Goal: Information Seeking & Learning: Learn about a topic

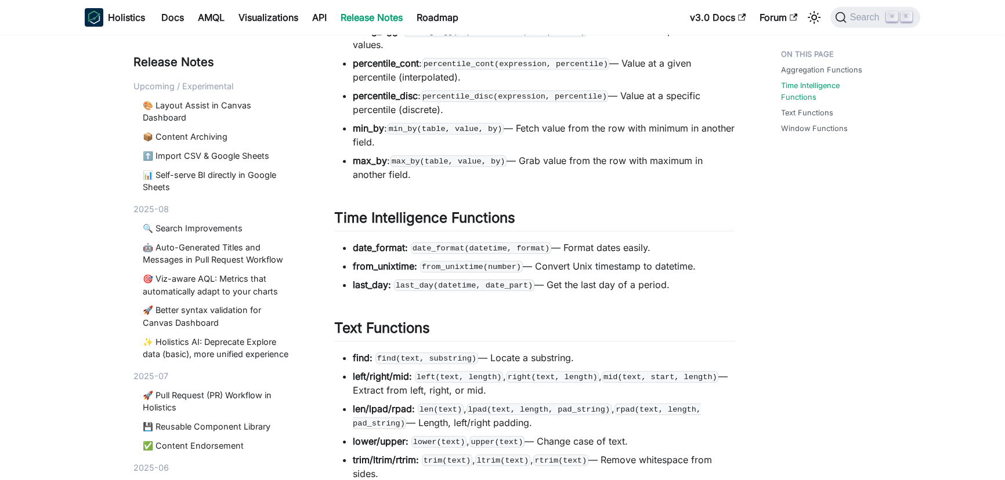
scroll to position [218, 0]
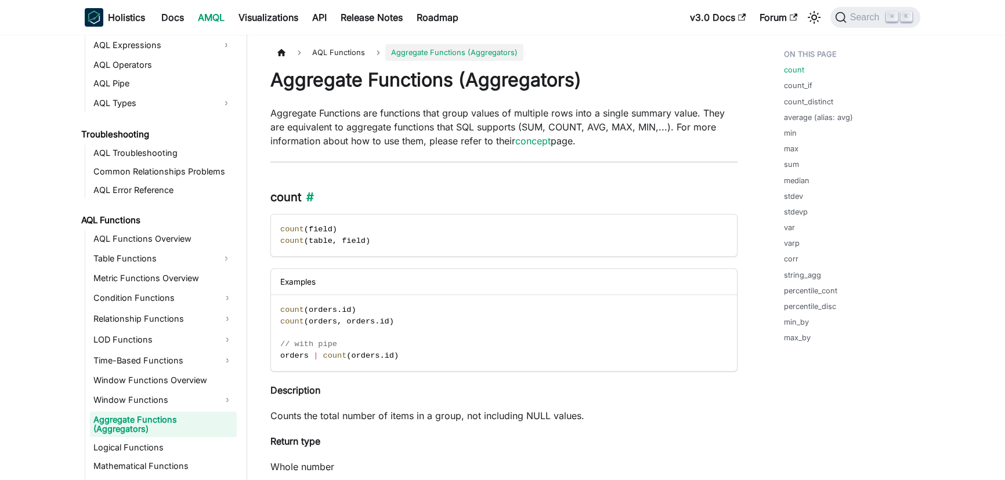
scroll to position [698, 0]
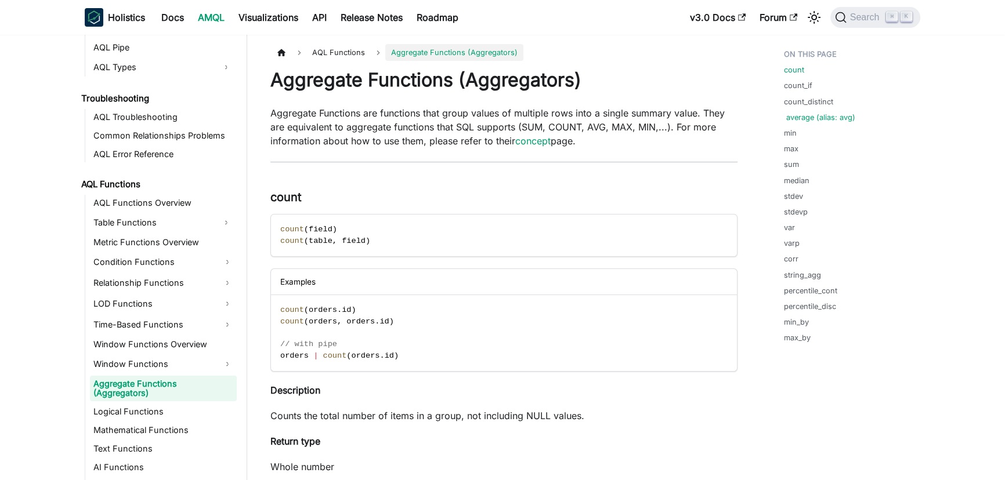
click at [808, 118] on link "average (alias: avg)" at bounding box center [820, 117] width 69 height 11
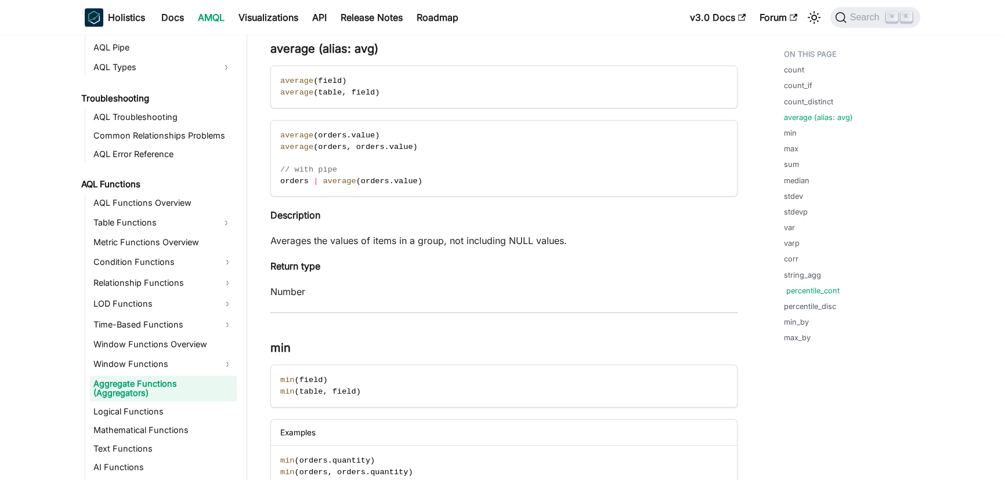
click at [817, 292] on link "percentile_cont" at bounding box center [812, 290] width 53 height 11
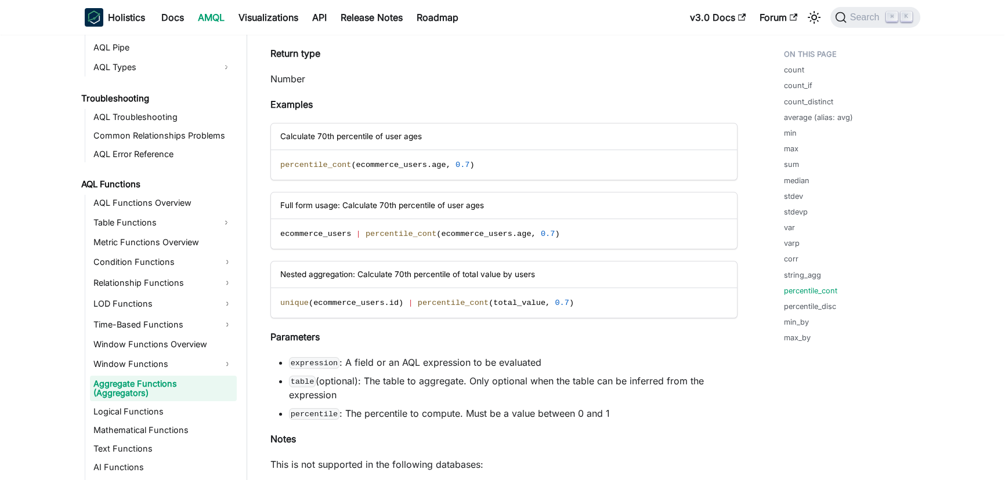
scroll to position [5170, 0]
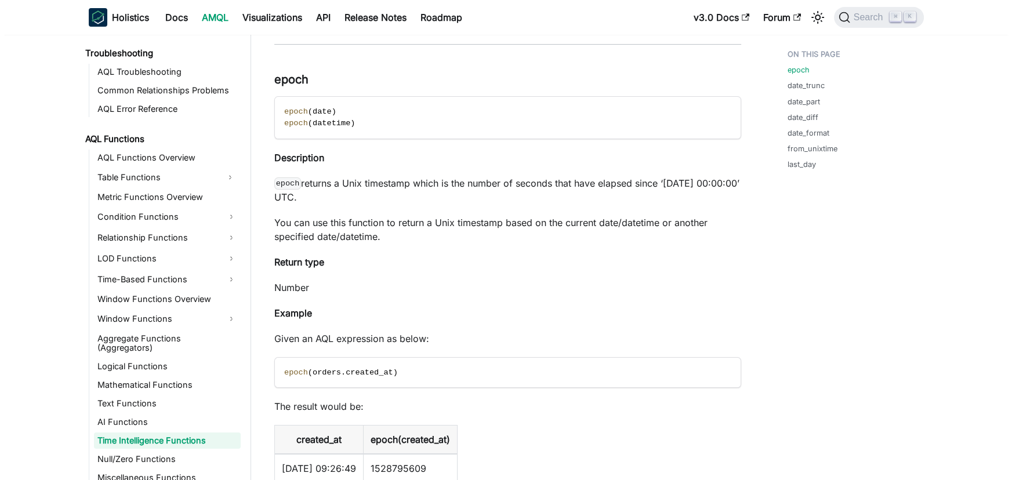
scroll to position [66, 0]
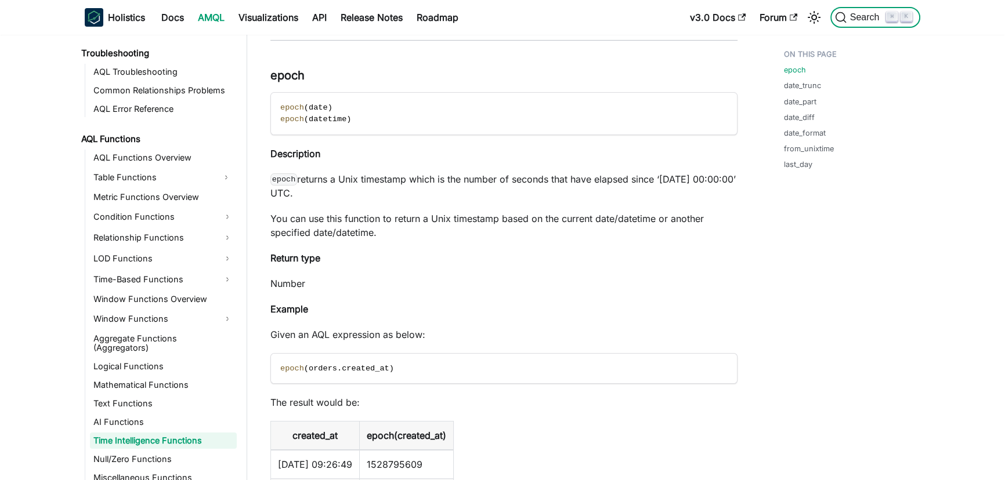
click at [856, 22] on span "Search" at bounding box center [866, 17] width 40 height 10
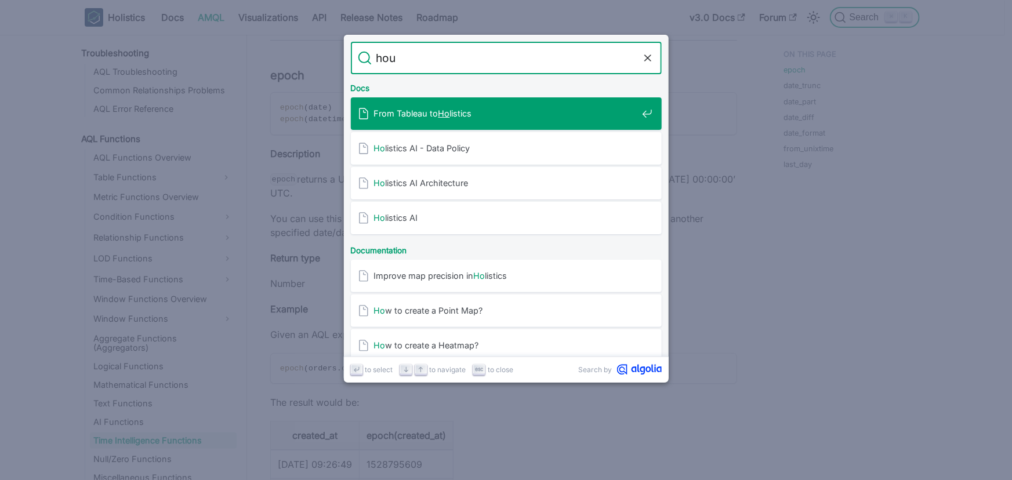
type input "hour"
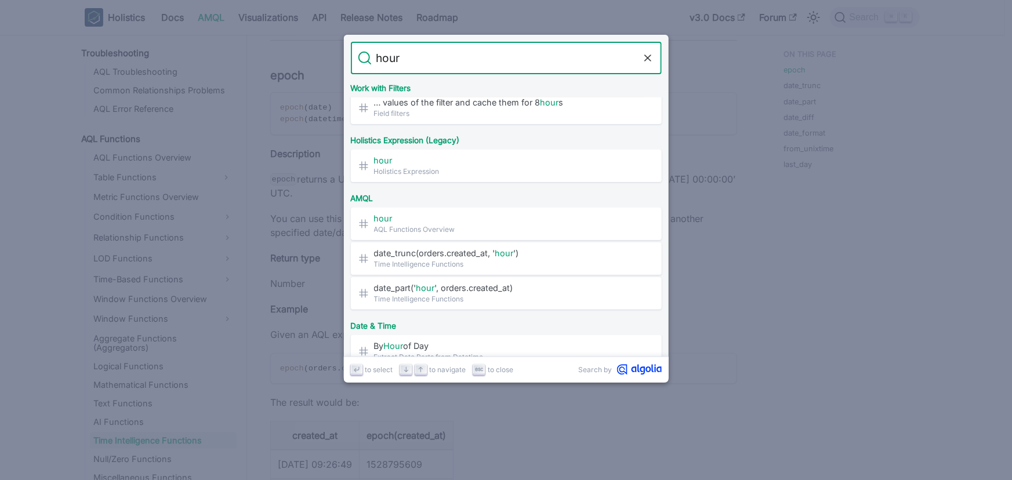
scroll to position [218, 0]
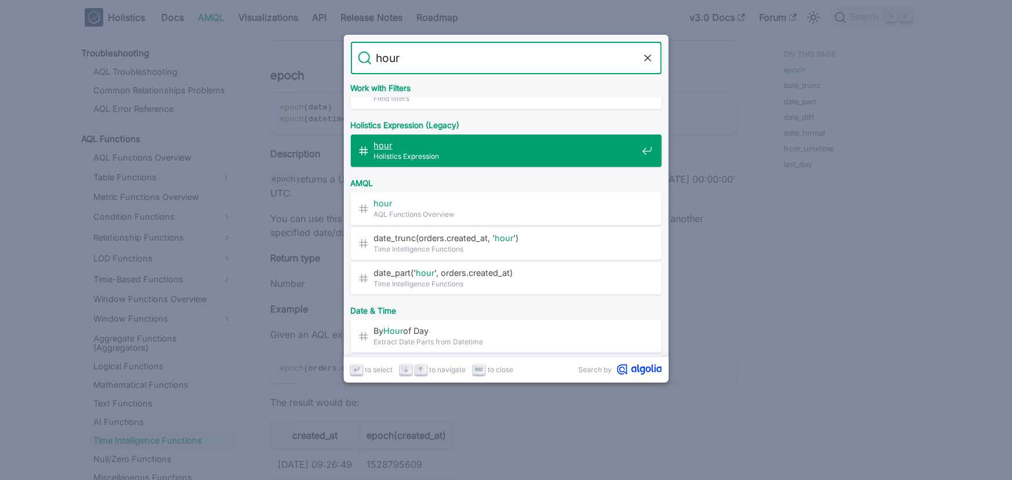
click at [497, 151] on span "Holistics Expression" at bounding box center [505, 156] width 263 height 11
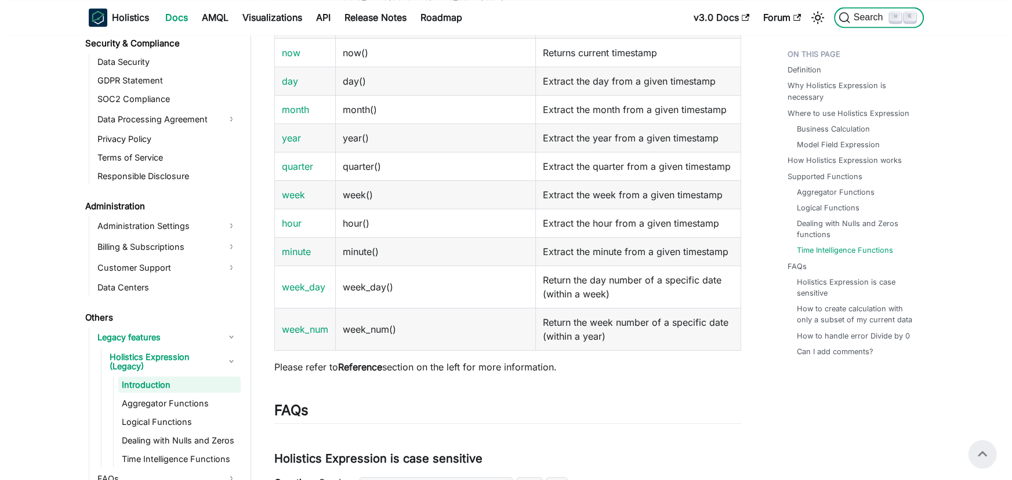
scroll to position [2650, 0]
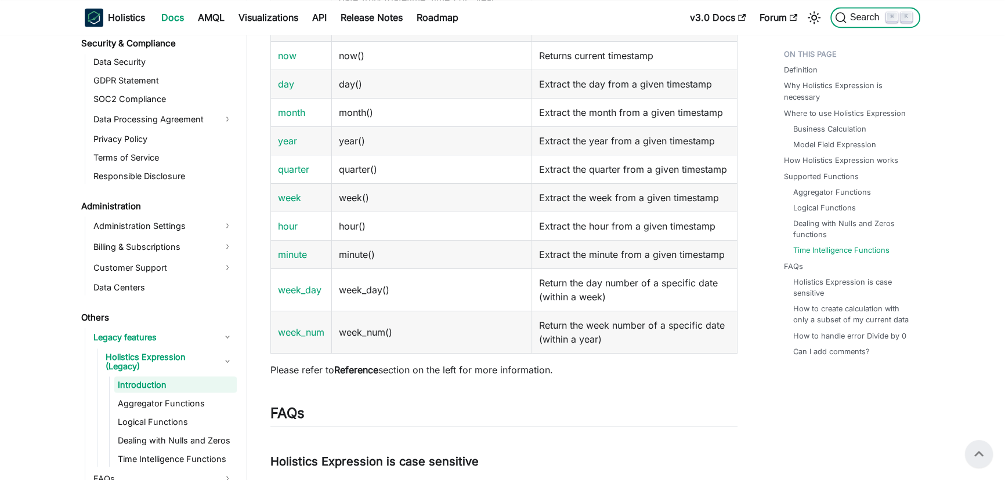
click at [868, 18] on span "Search" at bounding box center [866, 17] width 40 height 10
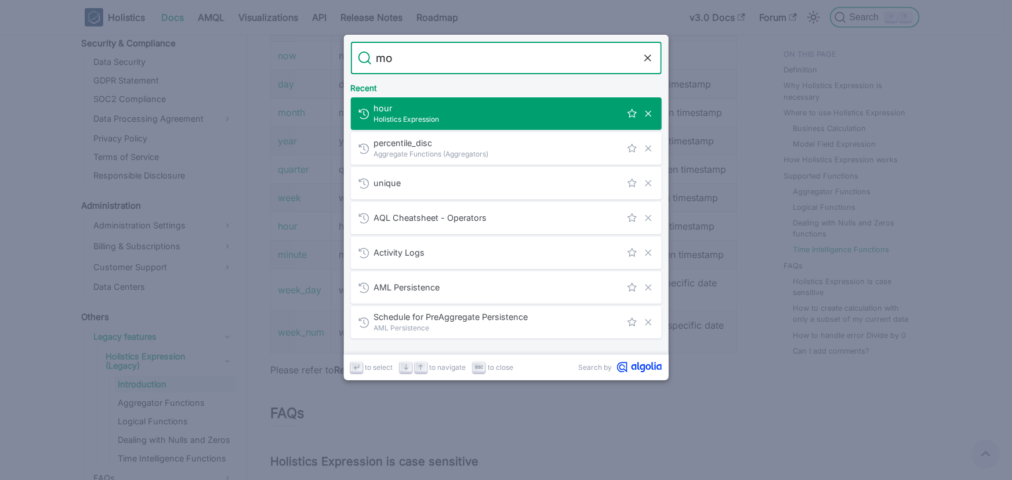
type input "mod"
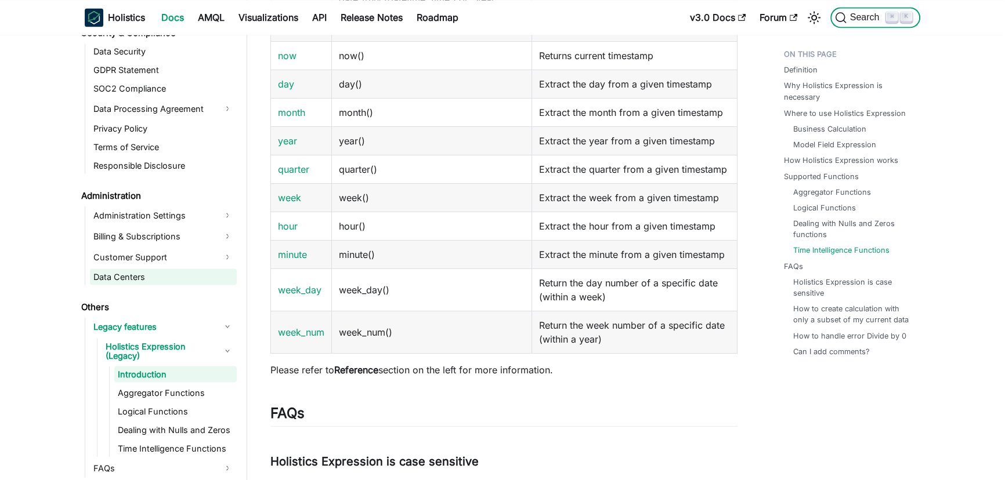
scroll to position [2678, 0]
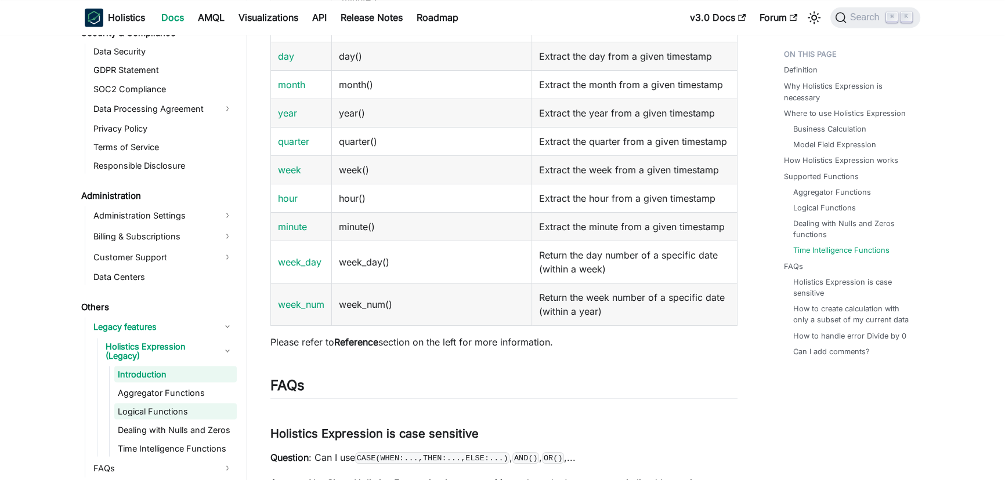
click at [171, 407] on link "Logical Functions" at bounding box center [175, 411] width 122 height 16
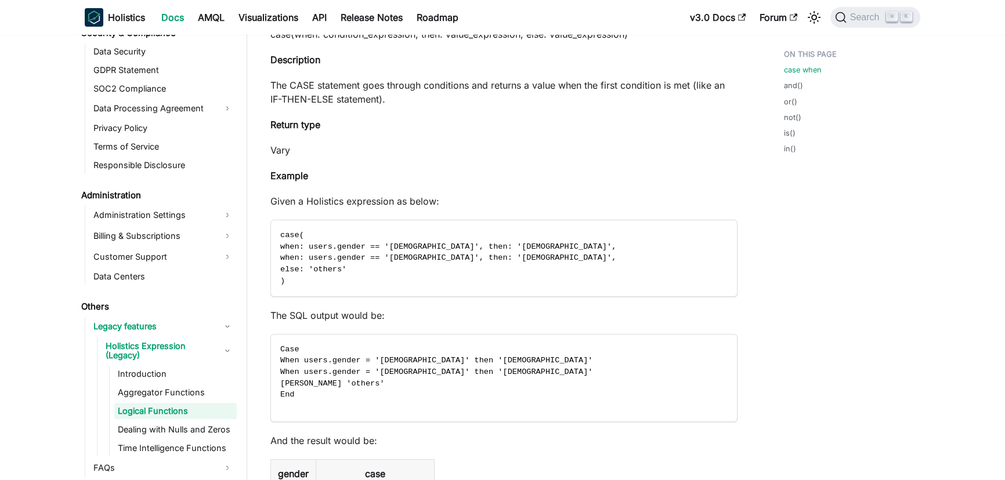
scroll to position [258, 0]
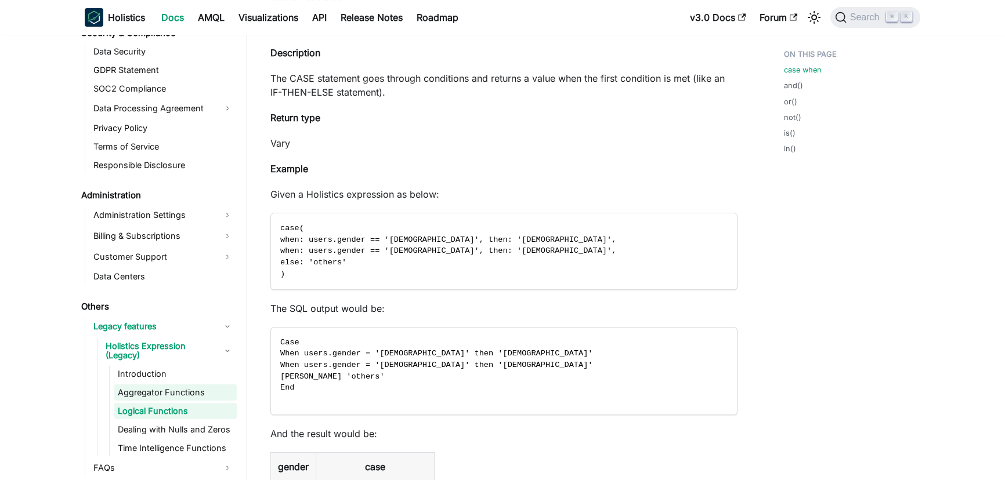
click at [155, 393] on link "Aggregator Functions" at bounding box center [175, 393] width 122 height 16
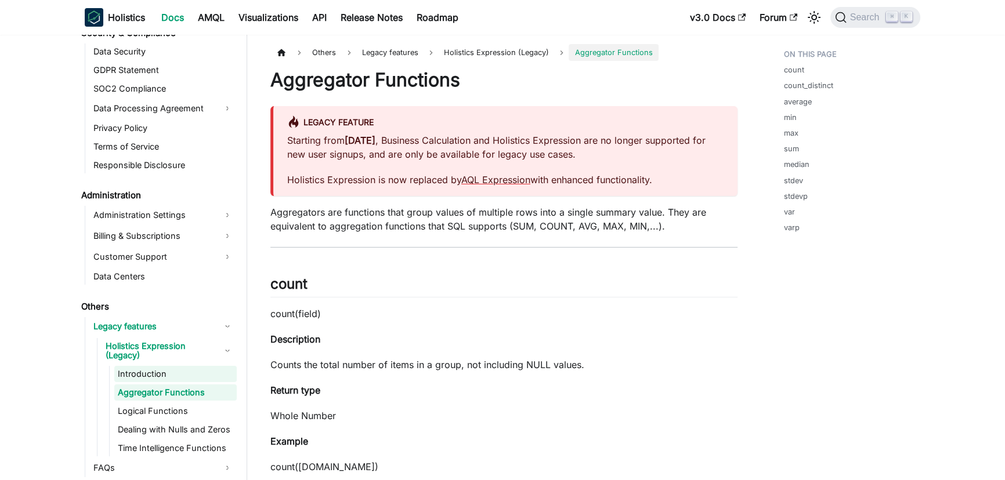
click at [171, 378] on link "Introduction" at bounding box center [175, 374] width 122 height 16
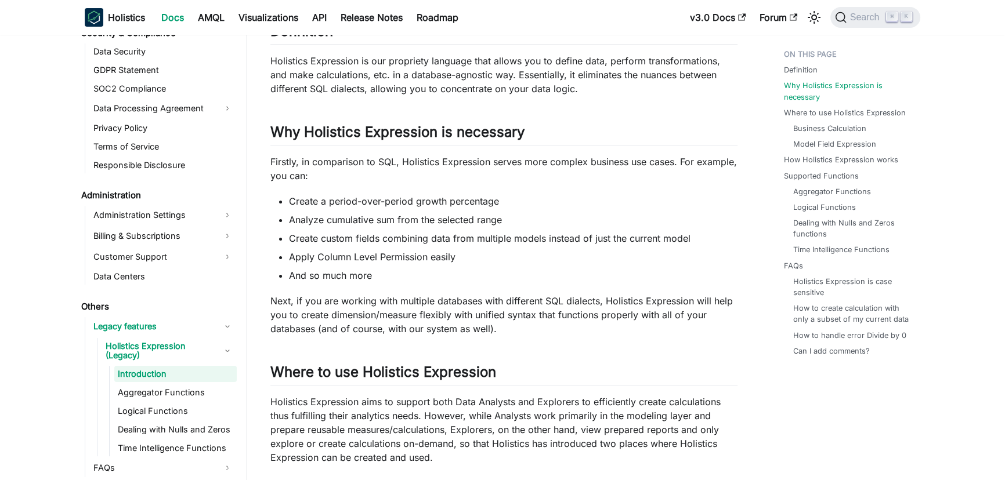
scroll to position [232, 0]
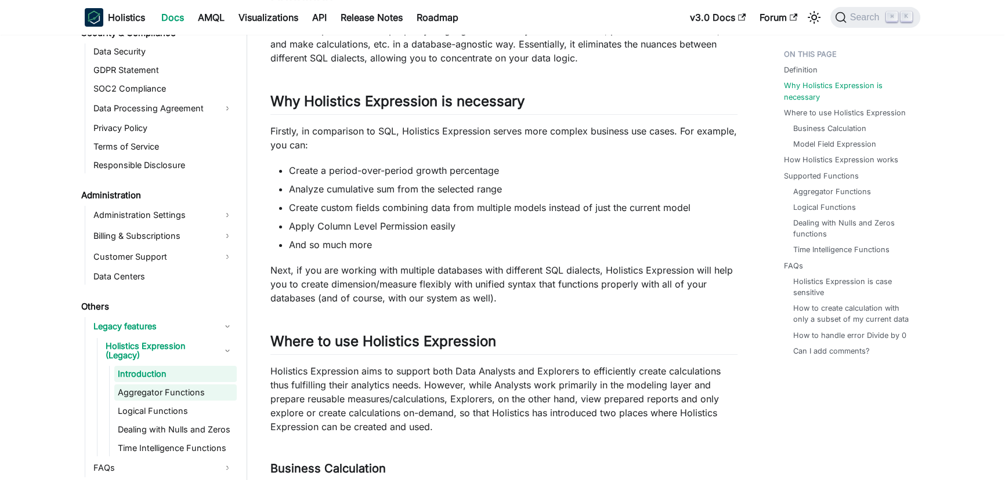
click at [176, 385] on link "Aggregator Functions" at bounding box center [175, 393] width 122 height 16
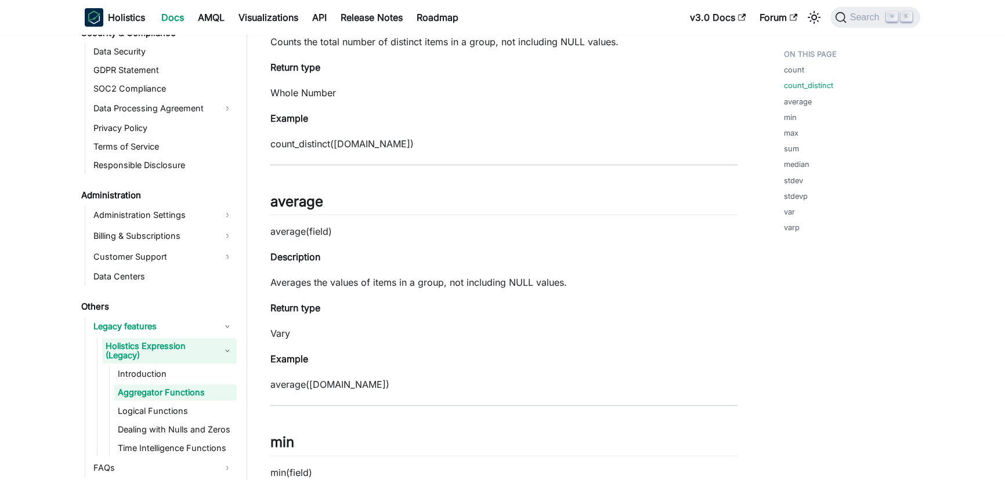
scroll to position [565, 0]
click at [198, 440] on link "Time Intelligence Functions" at bounding box center [175, 448] width 122 height 16
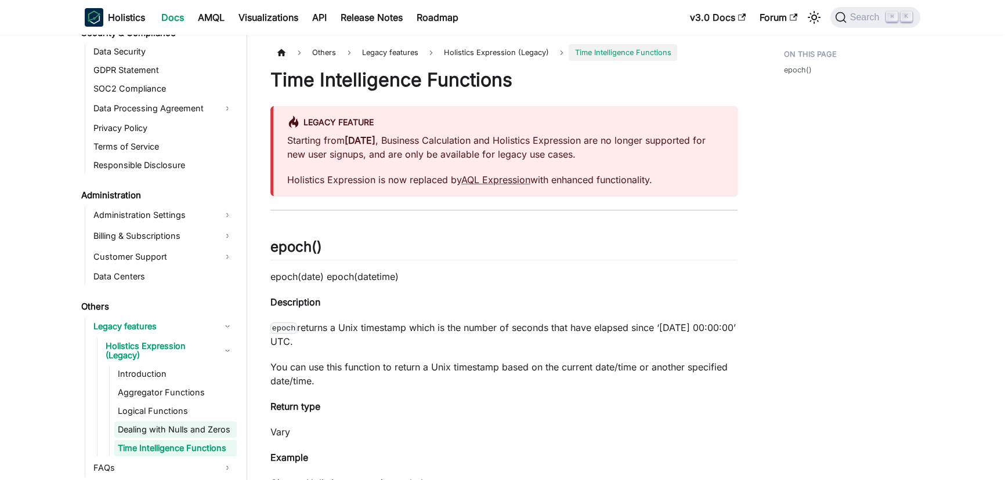
click at [206, 423] on link "Dealing with Nulls and Zeros" at bounding box center [175, 430] width 122 height 16
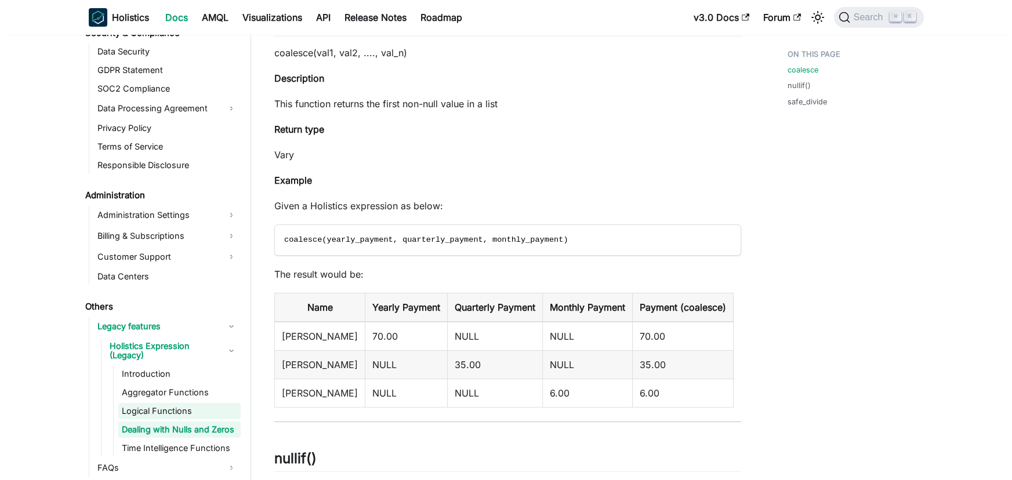
scroll to position [216, 0]
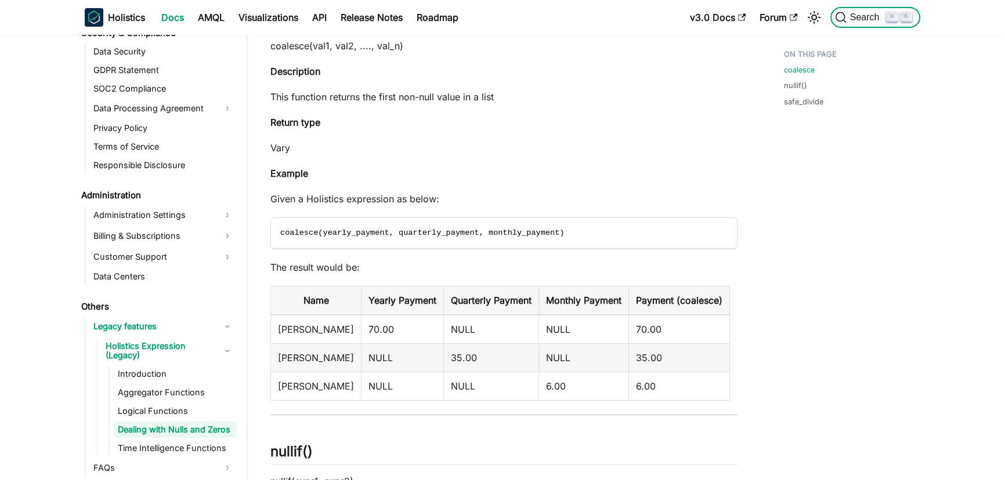
click at [865, 17] on span "Search" at bounding box center [866, 17] width 40 height 10
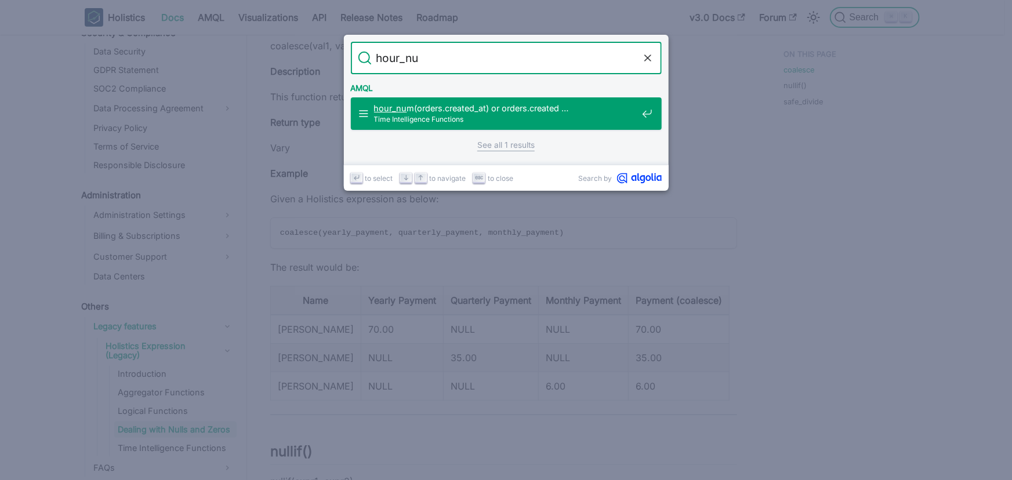
type input "hour_num"
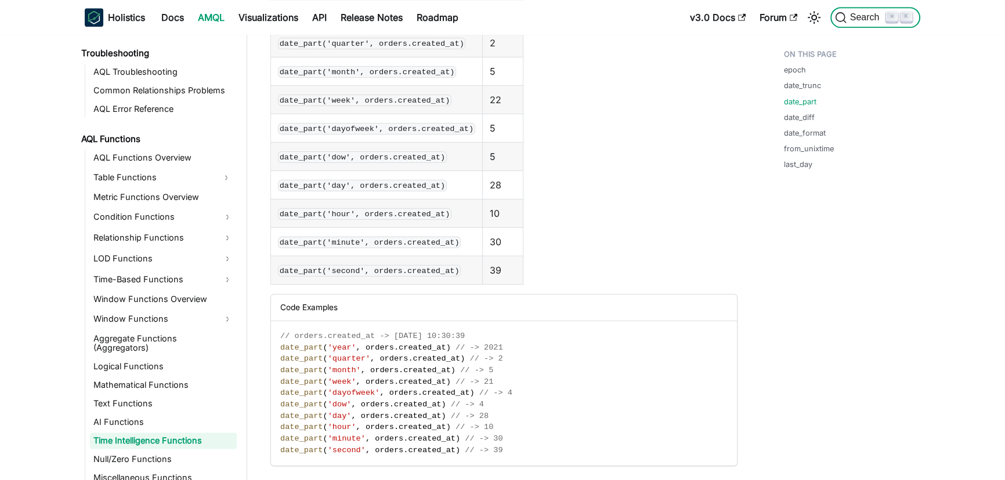
scroll to position [1804, 0]
click at [640, 218] on table "Function Result date_part('year', orders.created_at) 2021 date_part('quarter', …" at bounding box center [503, 126] width 467 height 314
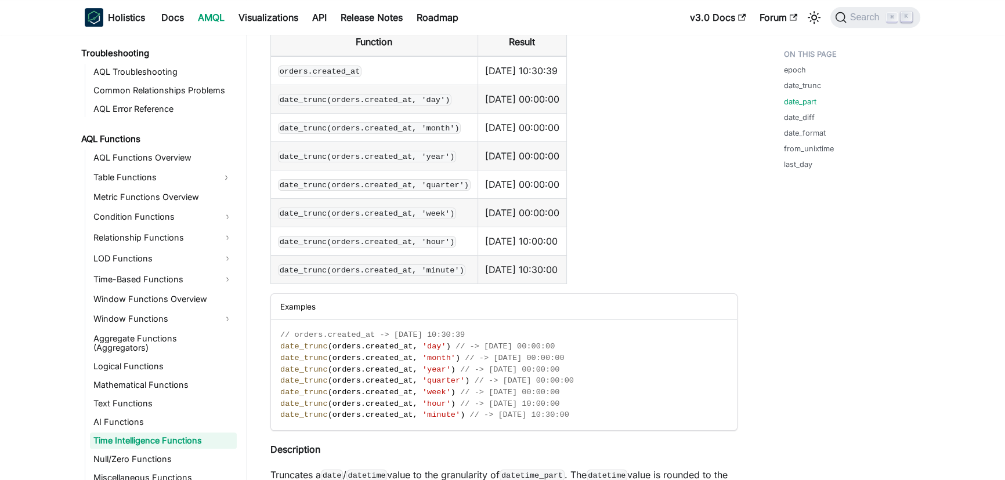
scroll to position [2427, 0]
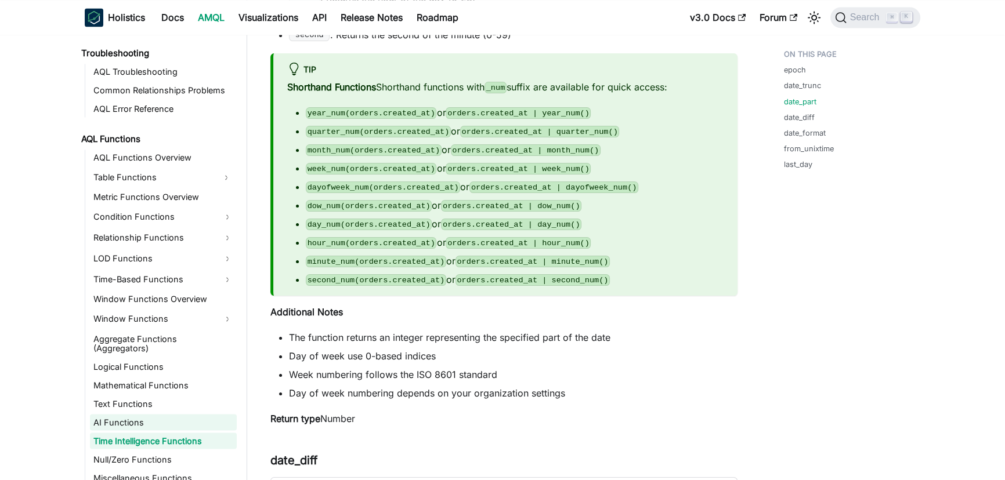
click at [154, 414] on link "AI Functions" at bounding box center [163, 422] width 147 height 16
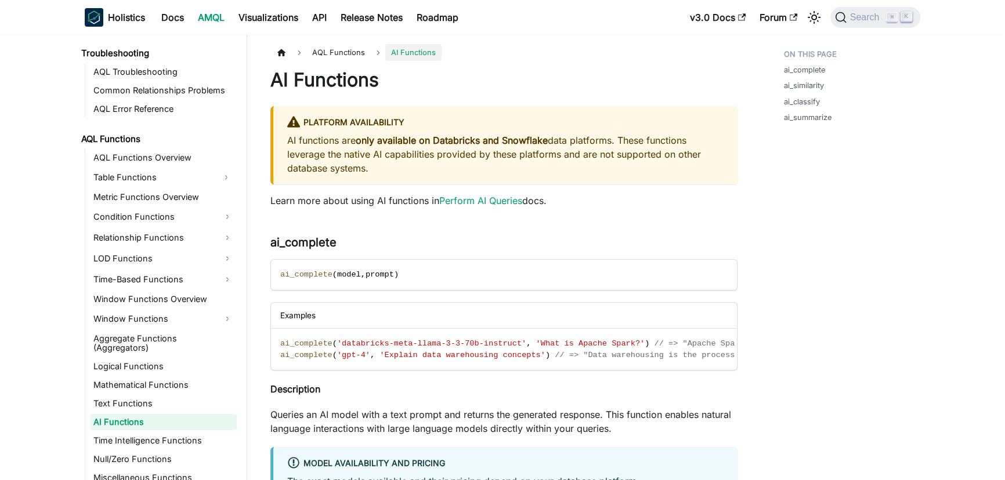
click at [170, 421] on ul "AQL Functions Overview Table Functions Metric Functions Overview Condition Func…" at bounding box center [161, 318] width 152 height 336
click at [171, 421] on ul "AQL Functions Overview Table Functions Metric Functions Overview Condition Func…" at bounding box center [161, 318] width 152 height 336
click at [173, 433] on link "Time Intelligence Functions" at bounding box center [163, 441] width 147 height 16
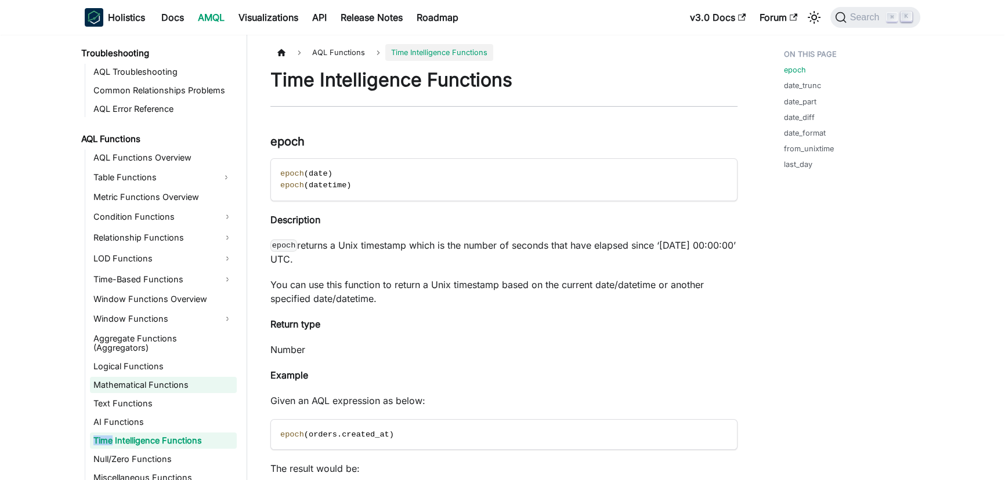
click at [175, 377] on link "Mathematical Functions" at bounding box center [163, 385] width 147 height 16
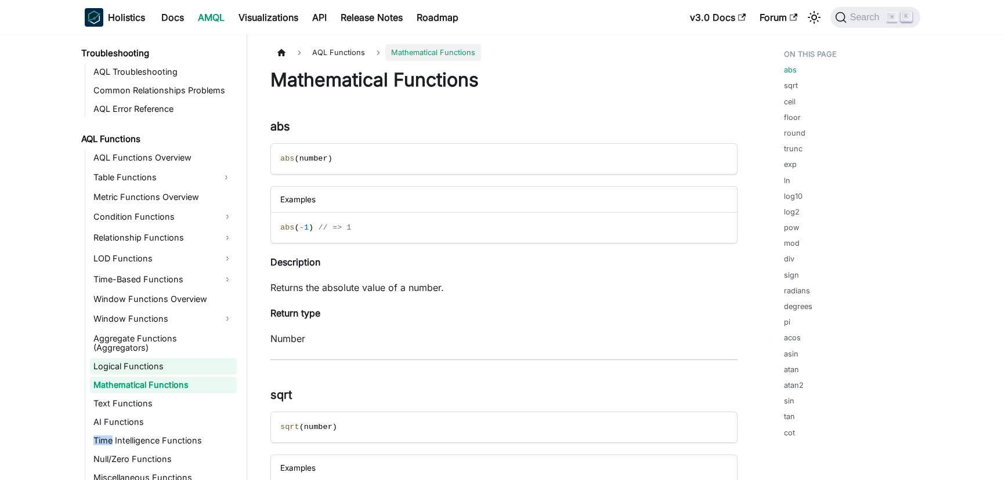
click at [179, 358] on link "Logical Functions" at bounding box center [163, 366] width 147 height 16
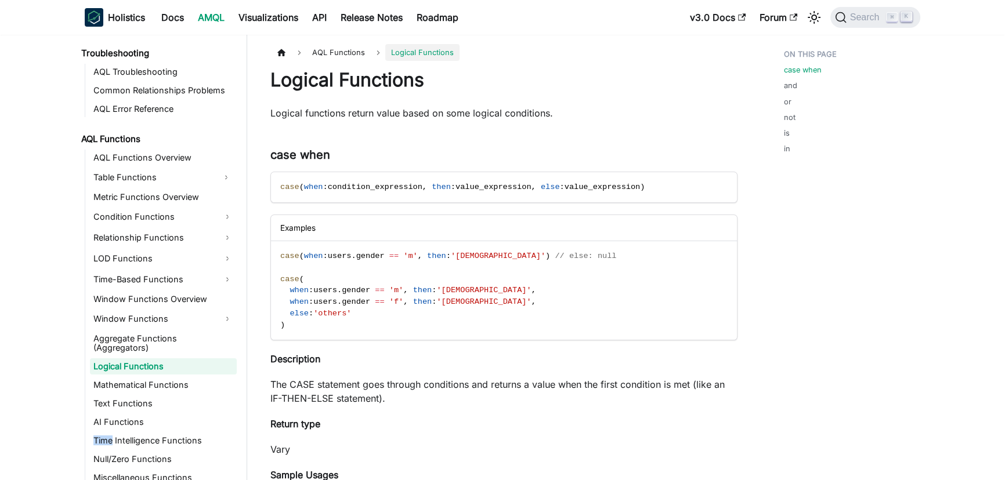
click at [179, 358] on link "Logical Functions" at bounding box center [163, 366] width 147 height 16
click at [185, 339] on link "Aggregate Functions (Aggregators)" at bounding box center [163, 344] width 147 height 26
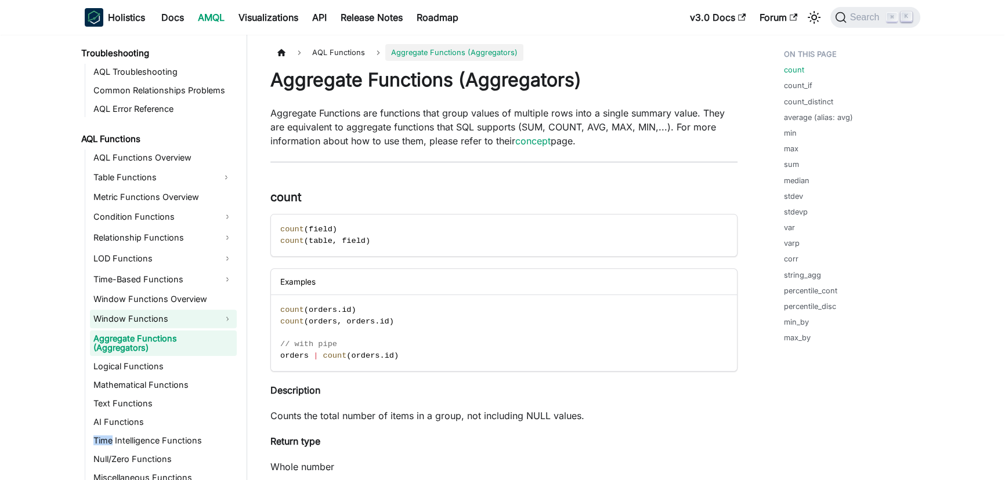
click at [172, 320] on link "Window Functions" at bounding box center [163, 319] width 147 height 19
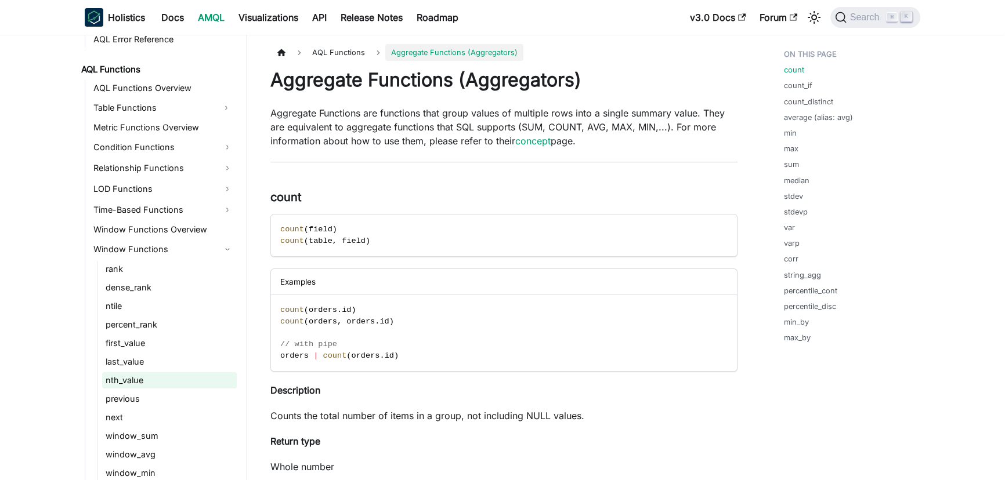
scroll to position [814, 0]
click at [150, 204] on link "Time-Based Functions" at bounding box center [163, 209] width 147 height 19
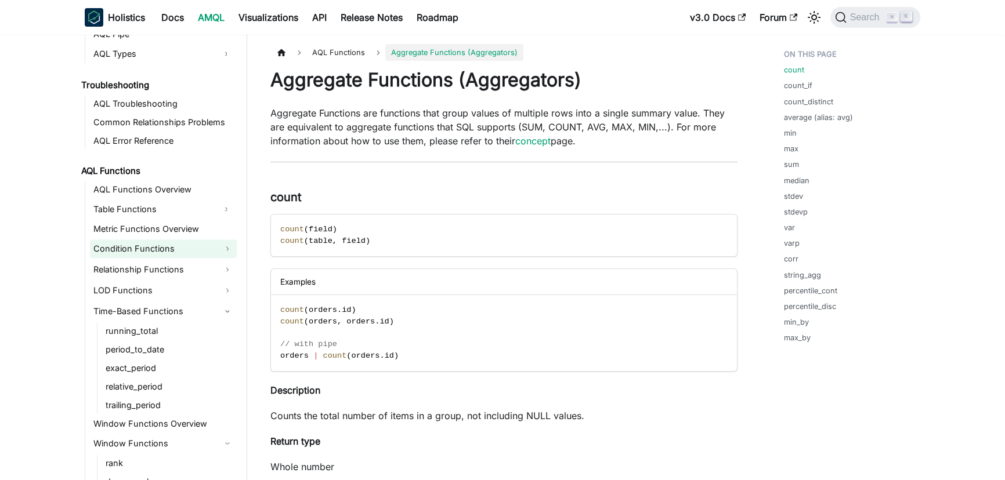
scroll to position [711, 0]
click at [157, 252] on link "Condition Functions" at bounding box center [163, 249] width 147 height 19
click at [158, 246] on link "Condition Functions" at bounding box center [163, 249] width 147 height 19
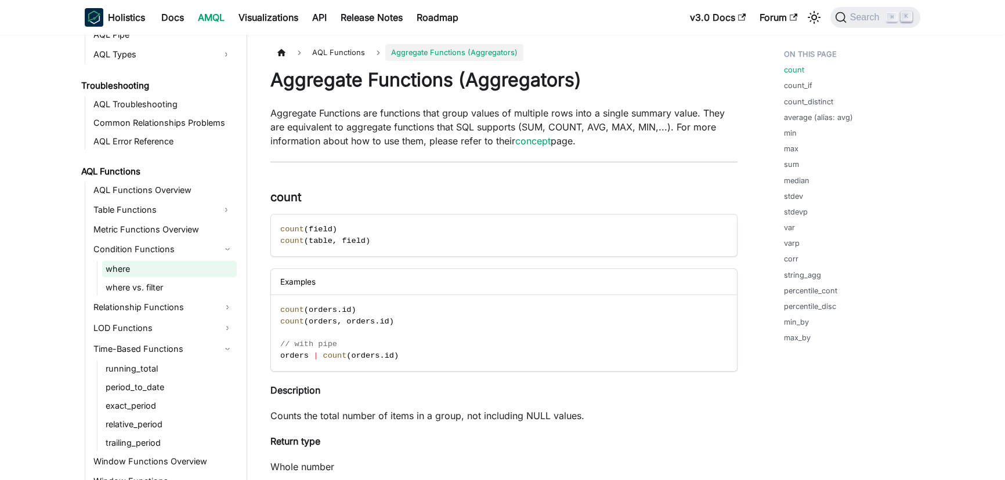
click at [161, 269] on link "where" at bounding box center [169, 269] width 135 height 16
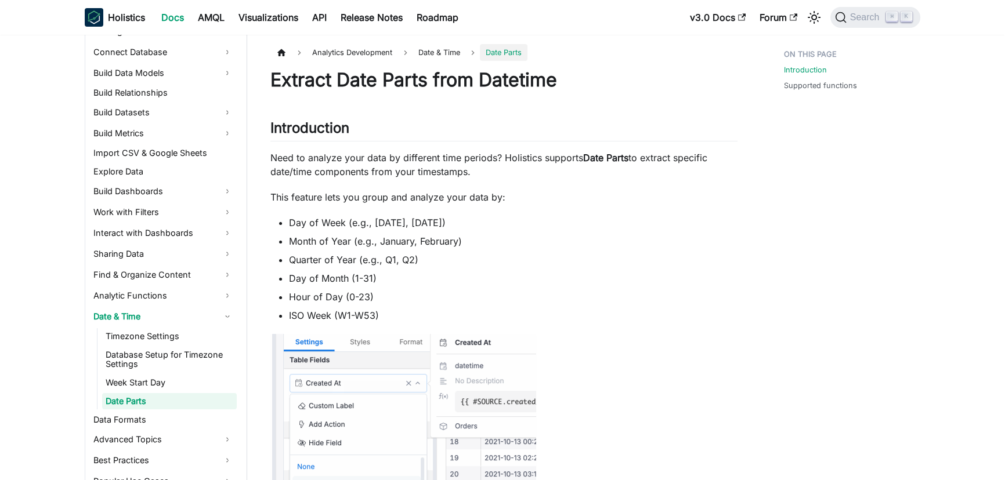
scroll to position [230, 0]
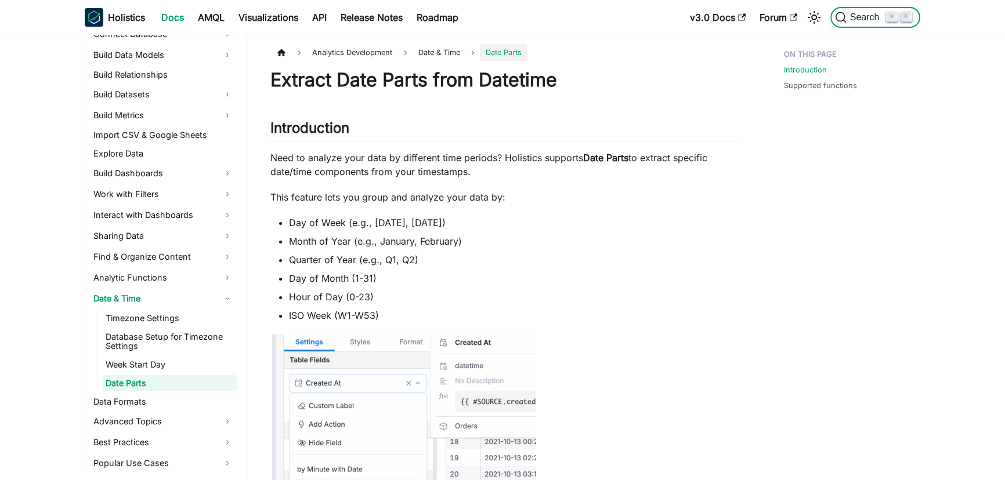
click at [878, 12] on span "Search" at bounding box center [866, 17] width 40 height 10
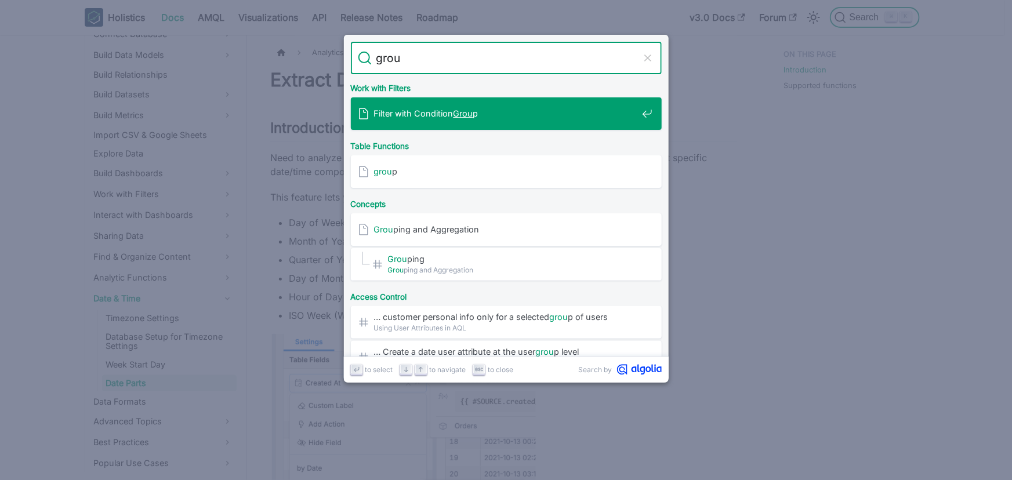
type input "group"
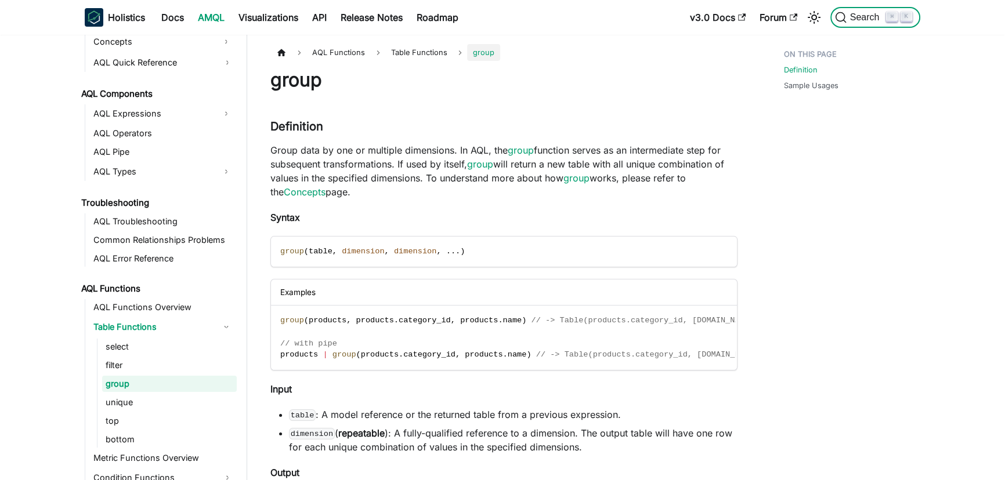
click at [853, 17] on span "Search" at bounding box center [866, 17] width 40 height 10
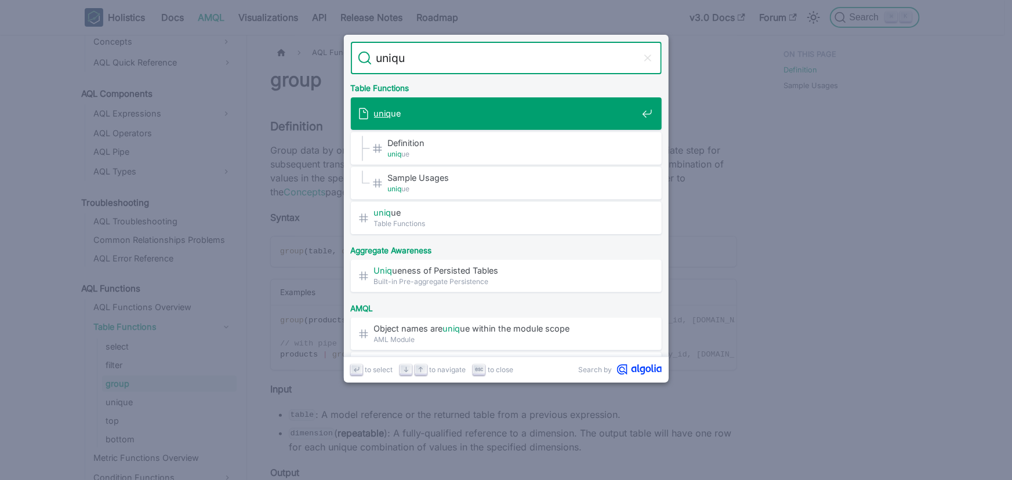
type input "unique"
click at [575, 119] on div "unique" at bounding box center [510, 113] width 304 height 32
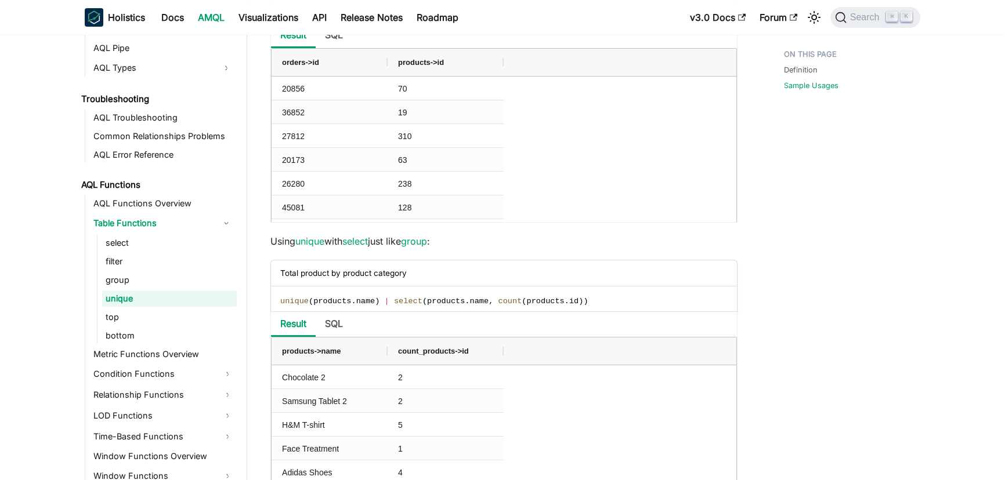
scroll to position [701, 0]
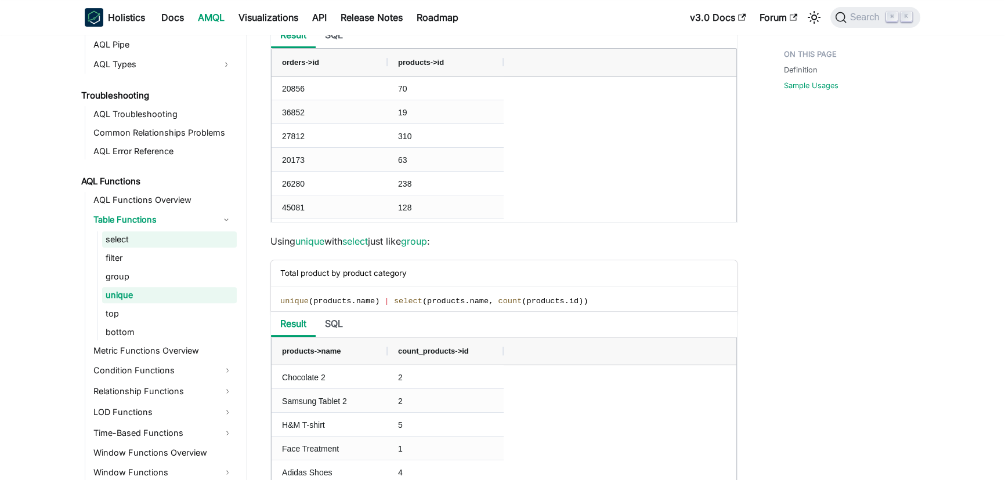
click at [176, 241] on link "select" at bounding box center [169, 239] width 135 height 16
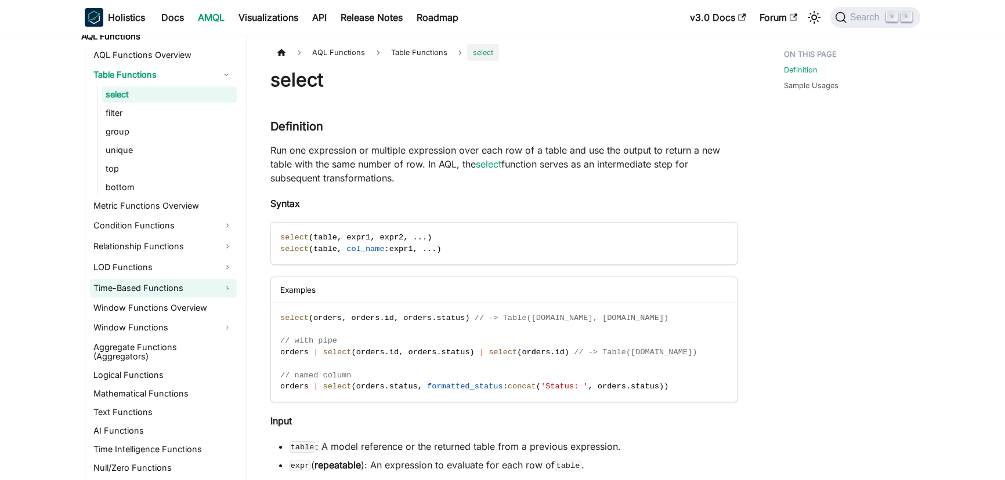
click at [179, 282] on link "Time-Based Functions" at bounding box center [163, 288] width 147 height 19
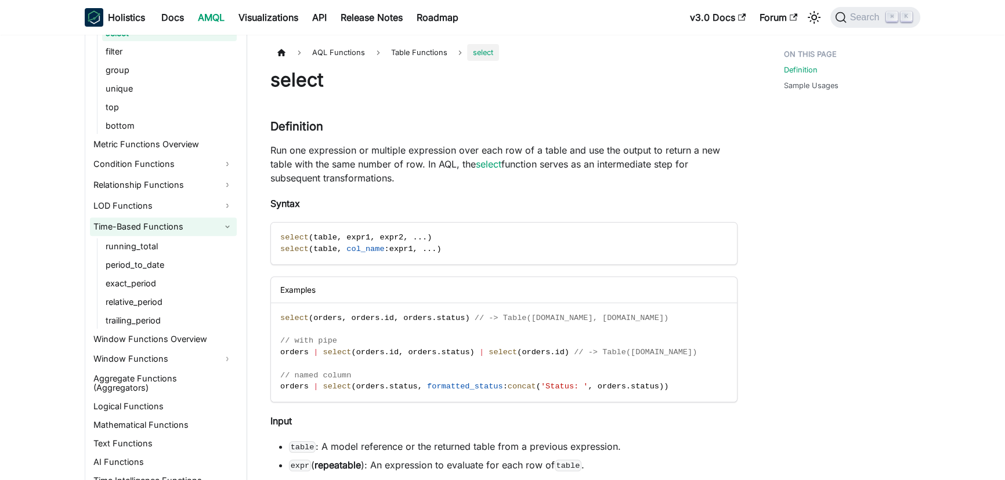
scroll to position [911, 0]
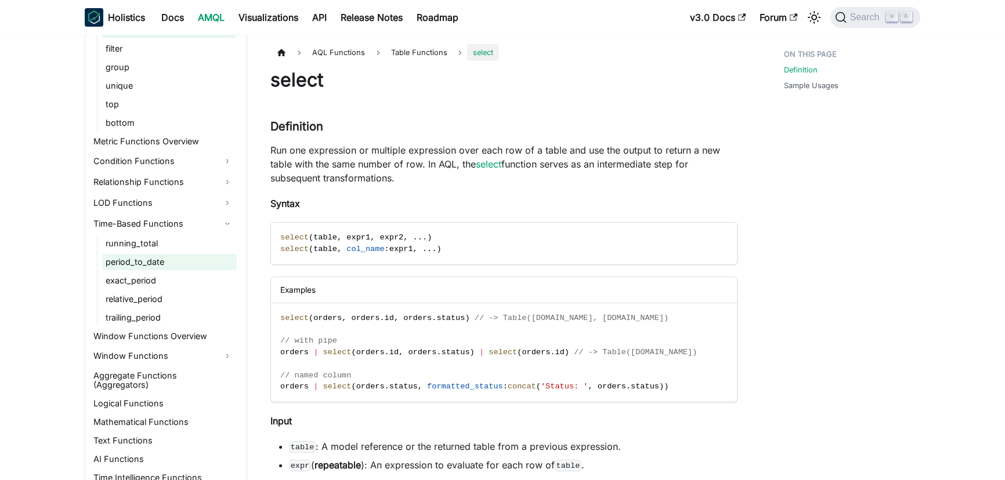
click at [167, 260] on link "period_to_date" at bounding box center [169, 262] width 135 height 16
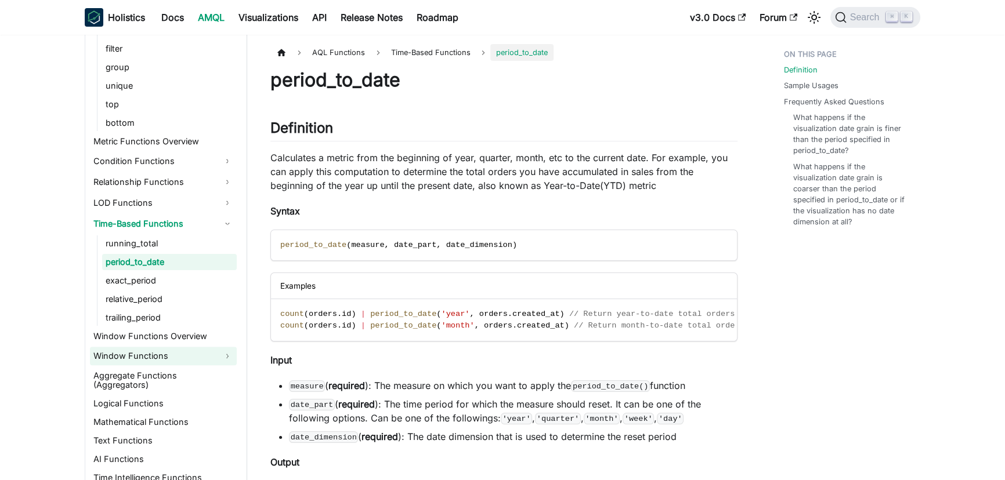
click at [173, 347] on link "Window Functions" at bounding box center [163, 356] width 147 height 19
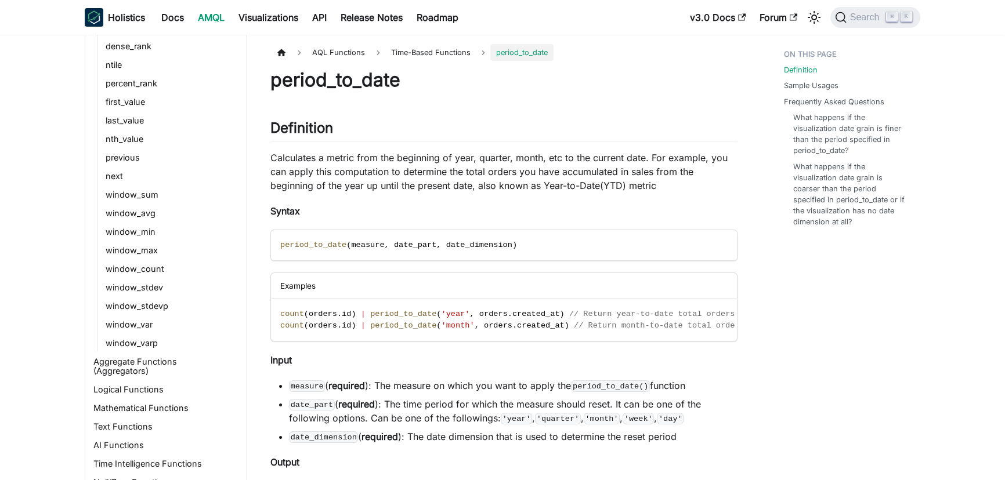
scroll to position [1282, 0]
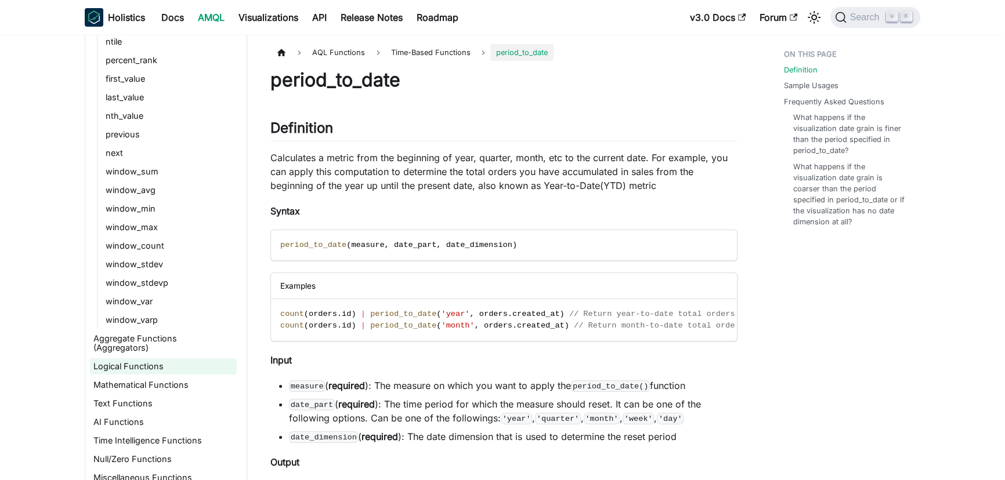
click at [155, 358] on link "Logical Functions" at bounding box center [163, 366] width 147 height 16
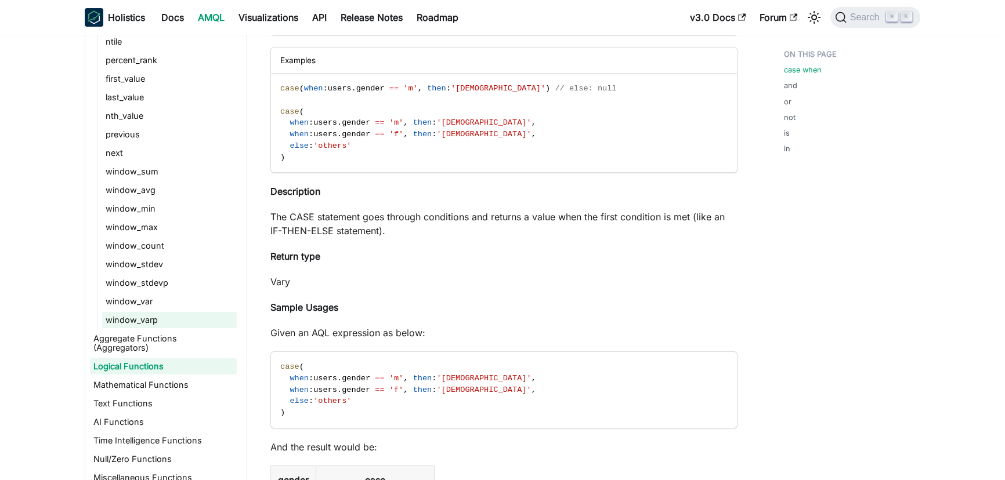
scroll to position [169, 0]
click at [186, 433] on link "Time Intelligence Functions" at bounding box center [163, 441] width 147 height 16
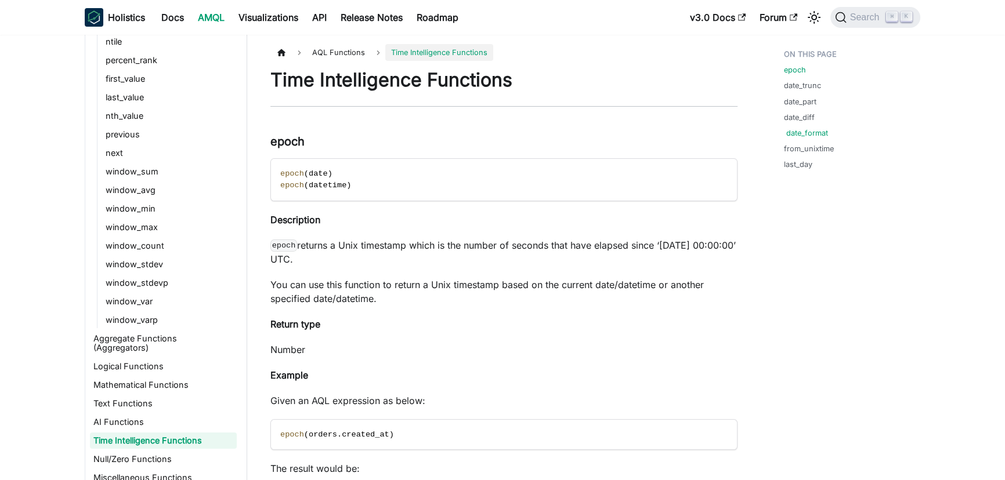
click at [821, 132] on link "date_format" at bounding box center [807, 133] width 42 height 11
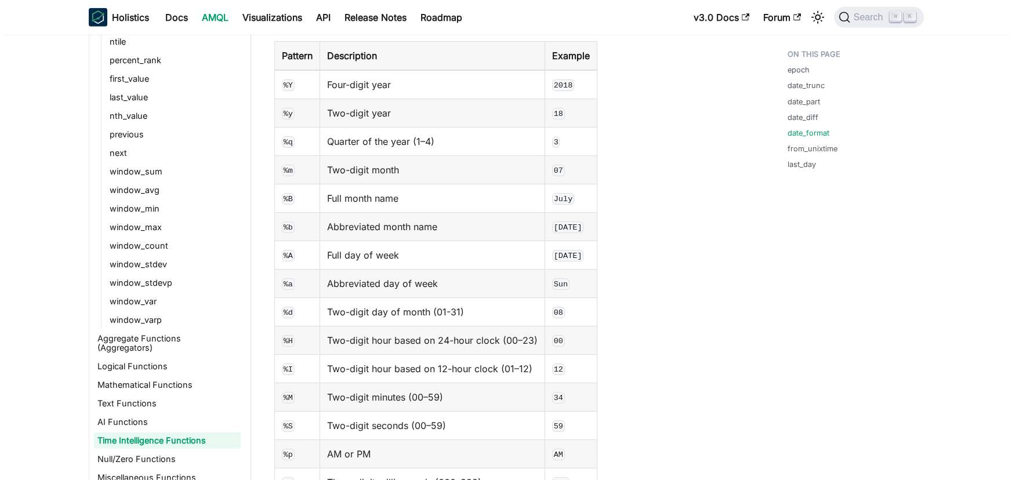
scroll to position [3733, 0]
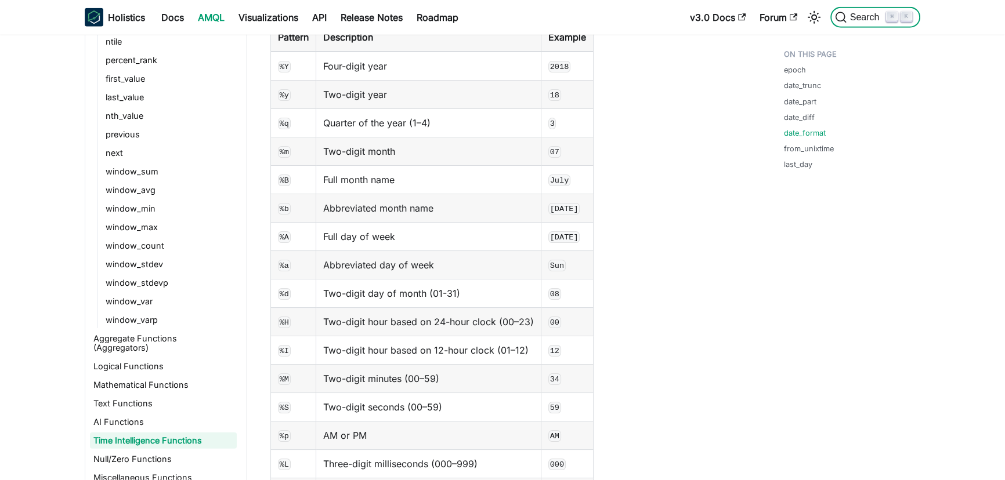
click at [862, 20] on span "Search" at bounding box center [866, 17] width 40 height 10
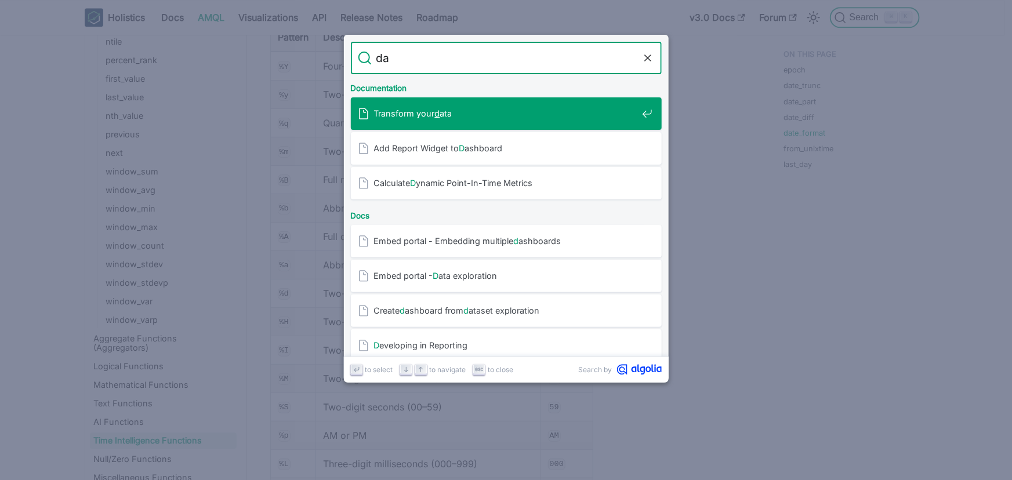
type input "day"
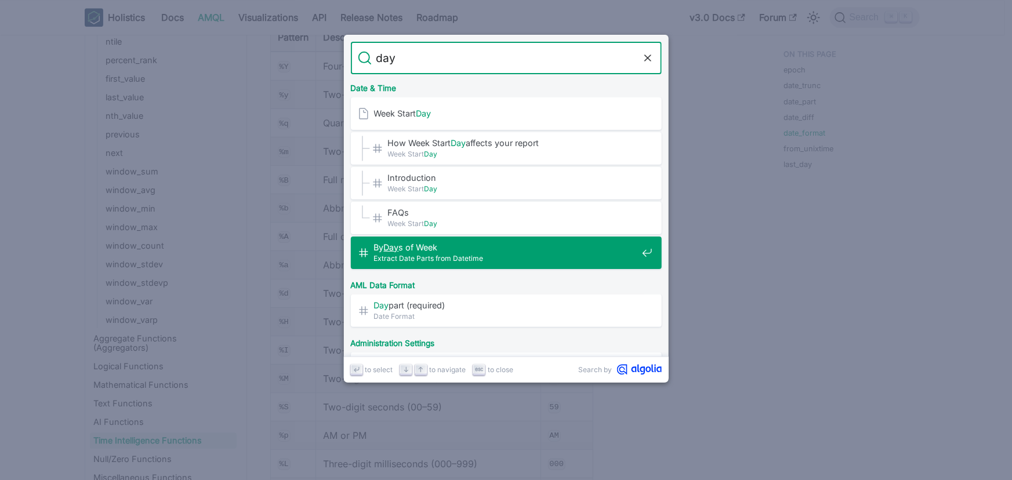
click at [527, 240] on div "By Day s of Week Extract Date Parts from Datetime" at bounding box center [510, 253] width 304 height 32
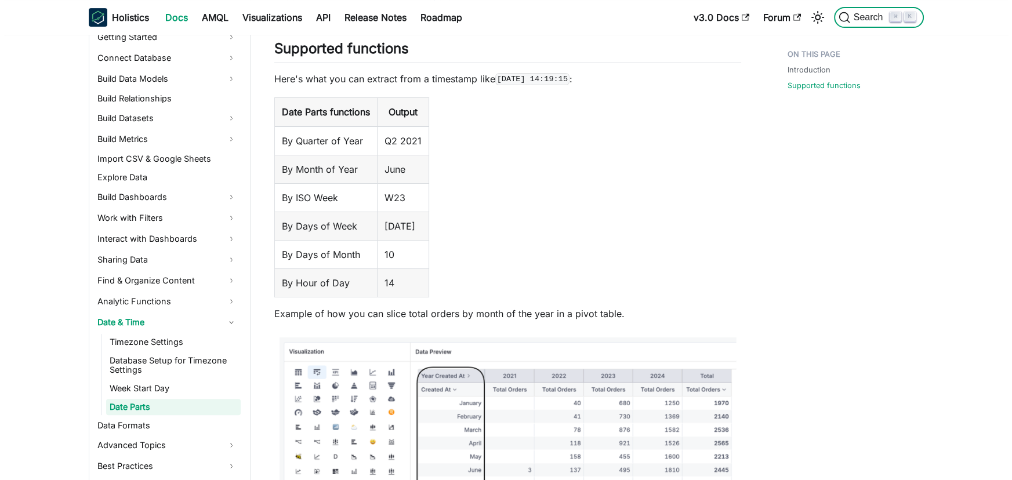
scroll to position [230, 0]
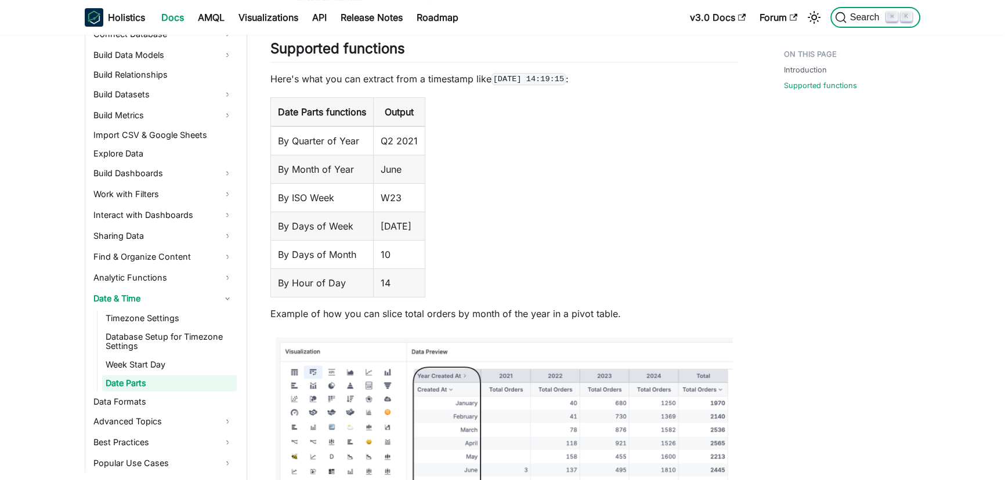
click at [858, 13] on span "Search" at bounding box center [866, 17] width 40 height 10
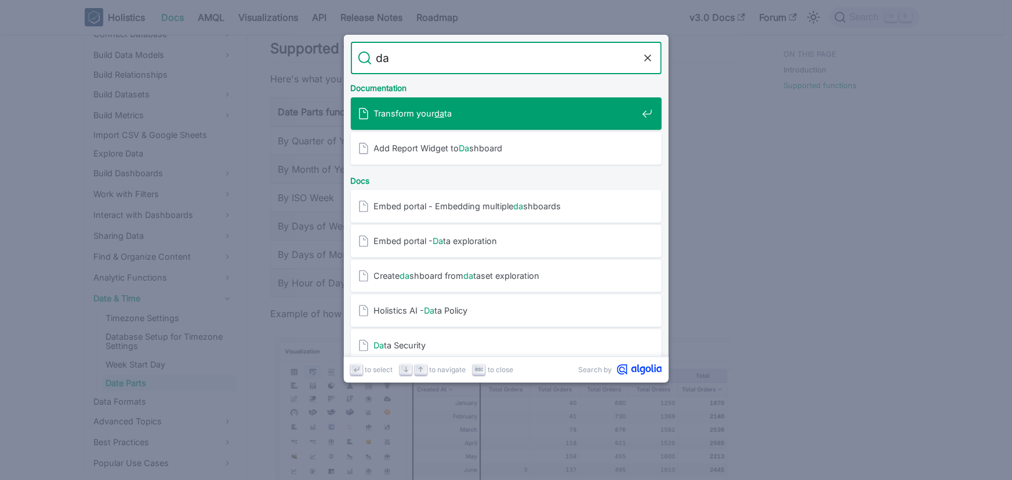
type input "day"
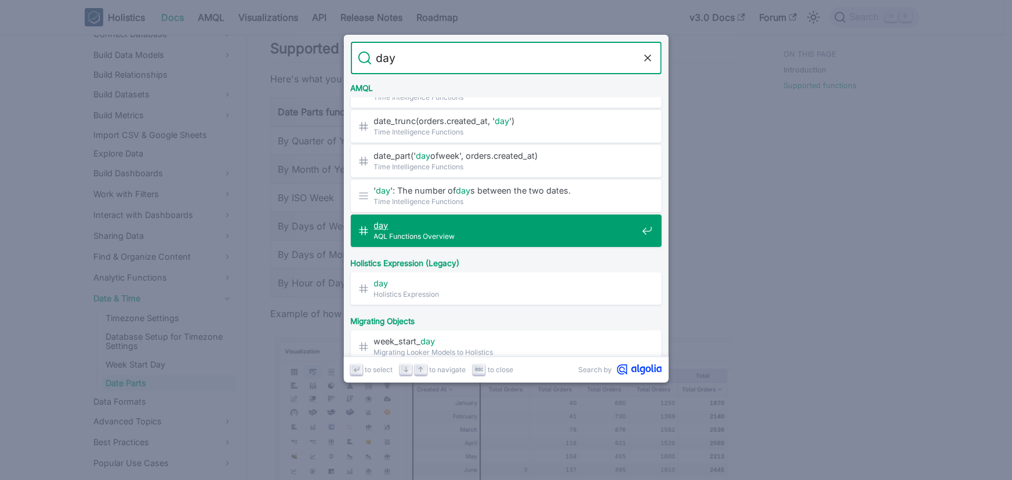
scroll to position [507, 0]
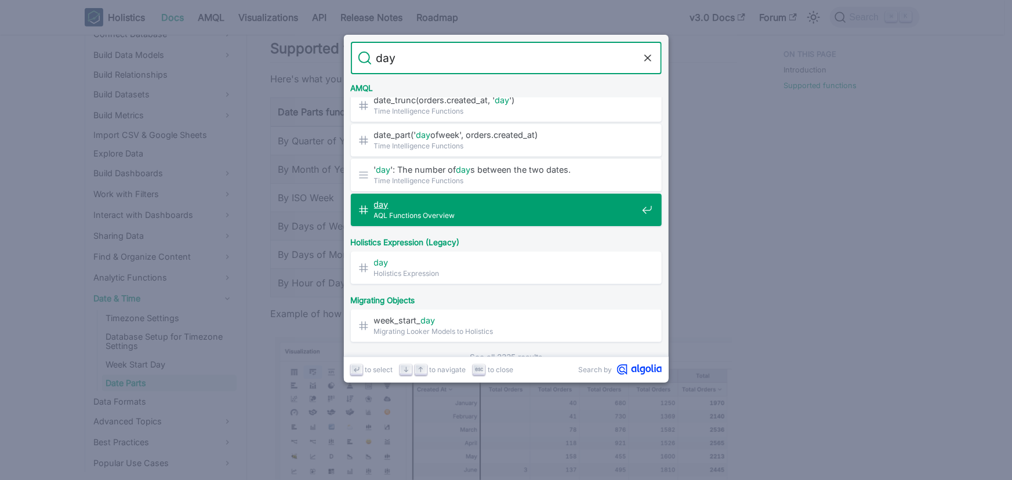
click at [482, 220] on span "AQL Functions Overview" at bounding box center [505, 215] width 263 height 11
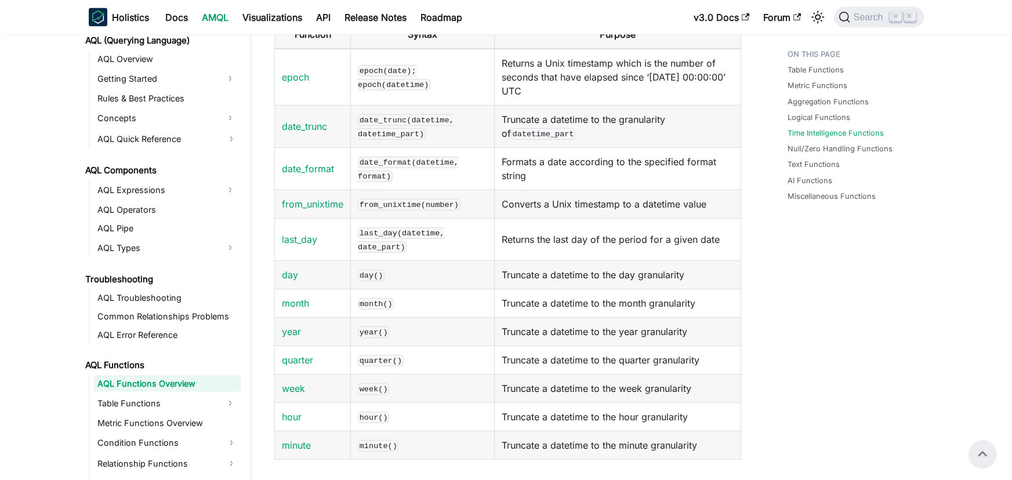
scroll to position [2871, 0]
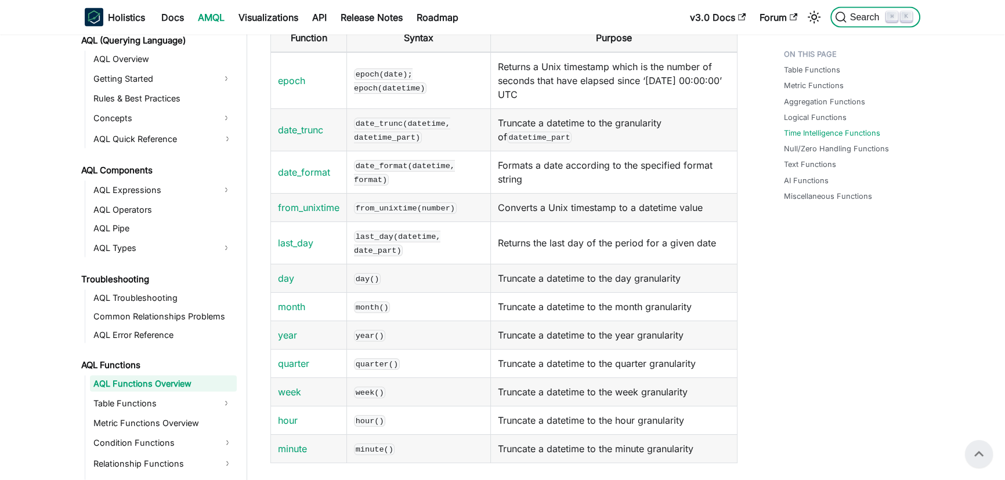
click at [874, 12] on span "Search" at bounding box center [866, 17] width 40 height 10
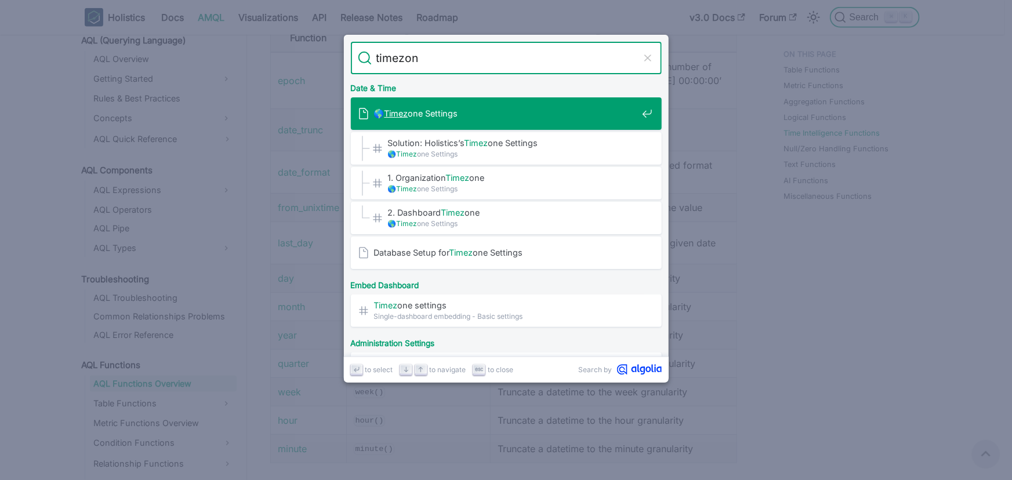
type input "timezone"
click at [499, 126] on div "🌎 Timezone Settings" at bounding box center [510, 113] width 304 height 32
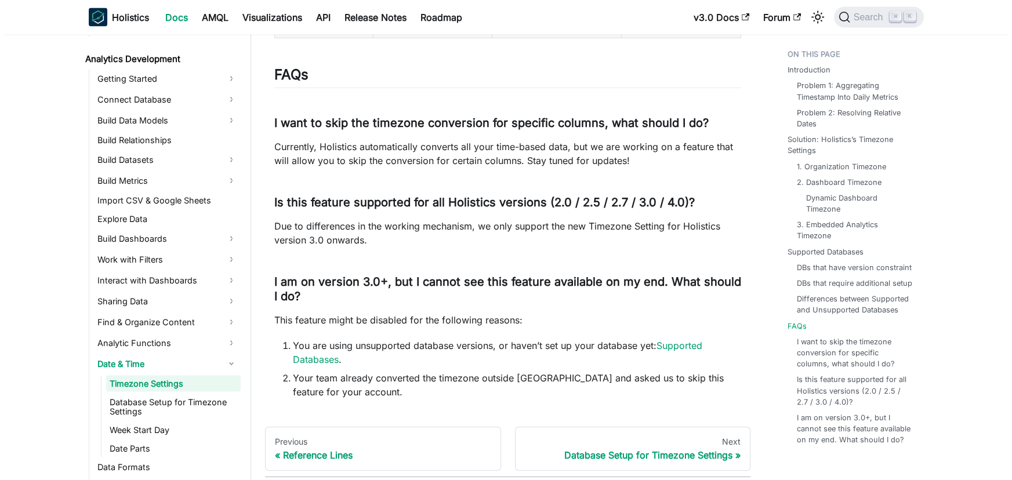
scroll to position [2832, 0]
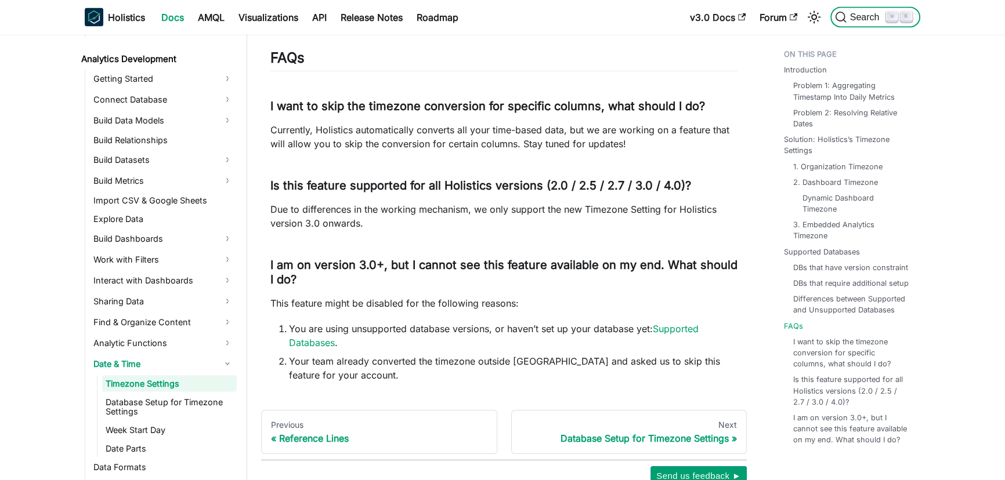
click at [864, 16] on span "Search" at bounding box center [866, 17] width 40 height 10
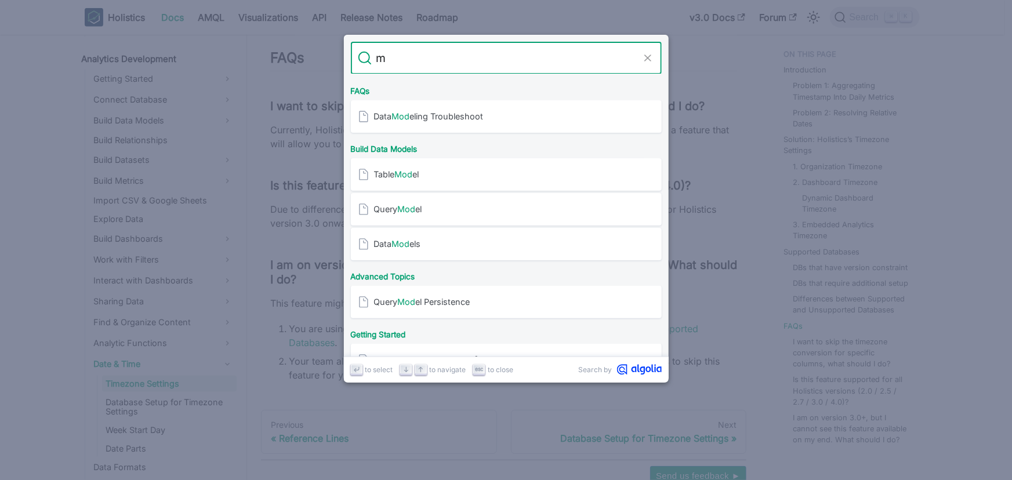
scroll to position [0, 0]
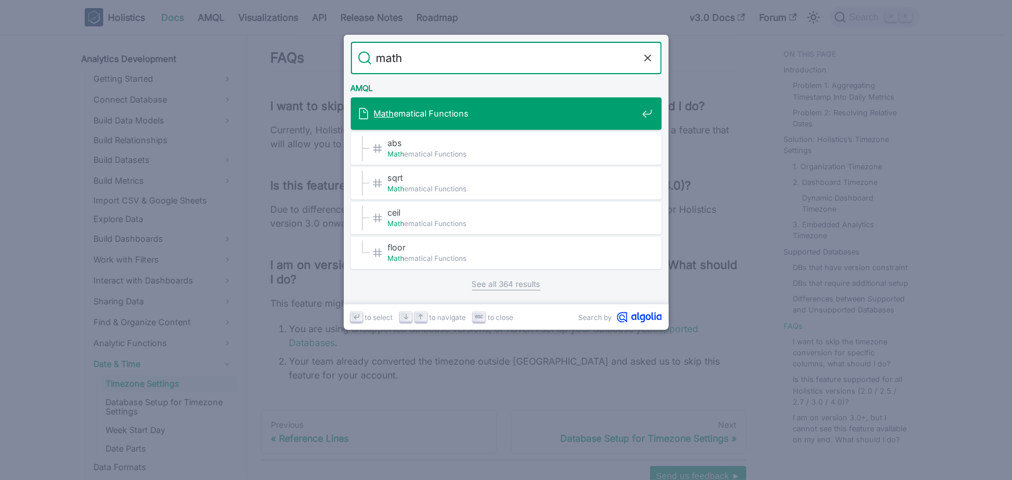
type input "math"
click at [414, 119] on div "Math ematical Functions" at bounding box center [510, 113] width 304 height 32
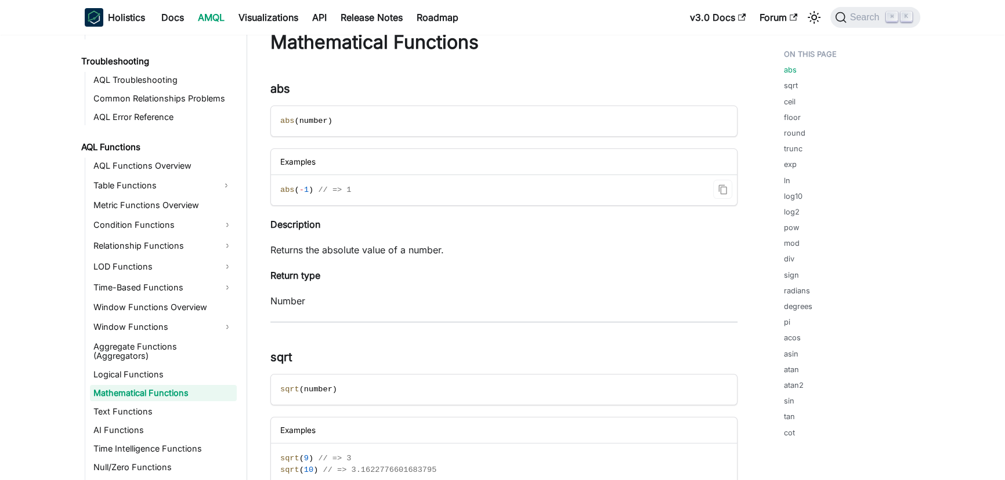
scroll to position [41, 0]
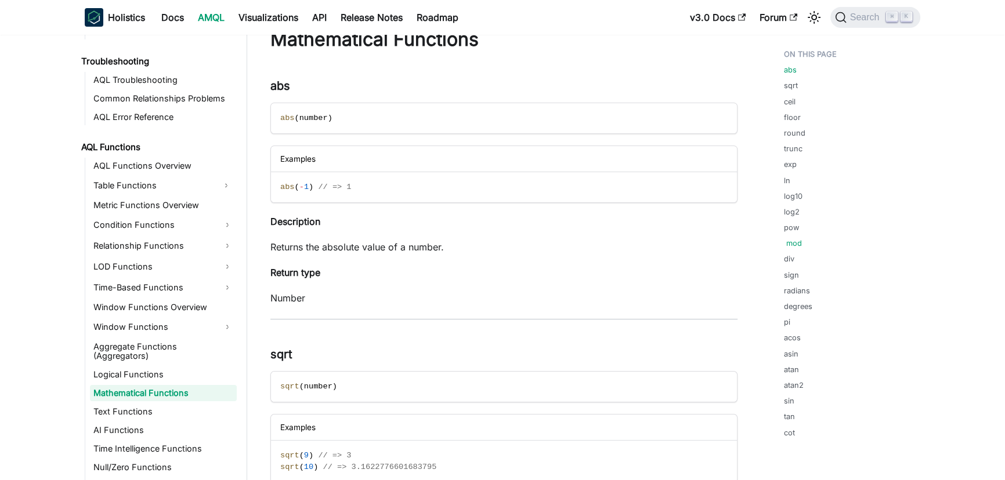
click at [799, 244] on link "mod" at bounding box center [794, 243] width 16 height 11
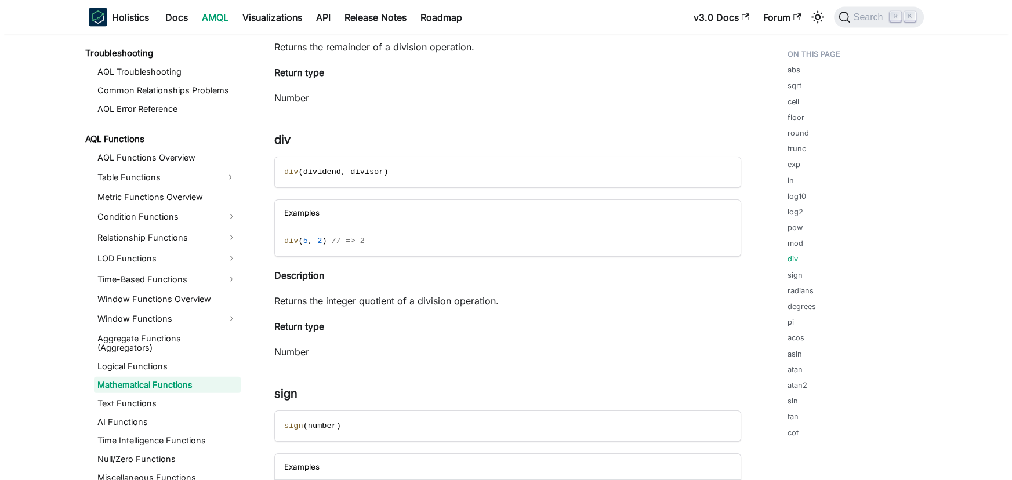
scroll to position [3219, 0]
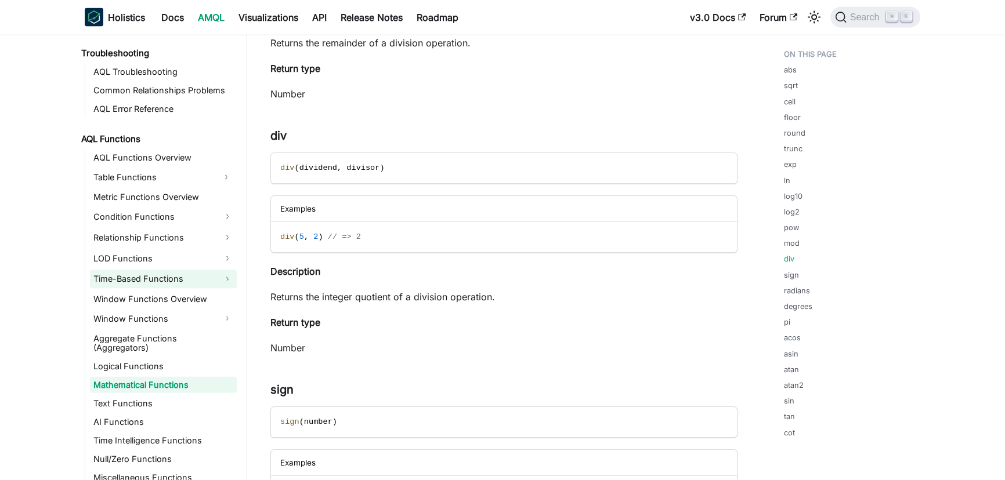
click at [148, 278] on link "Time-Based Functions" at bounding box center [163, 279] width 147 height 19
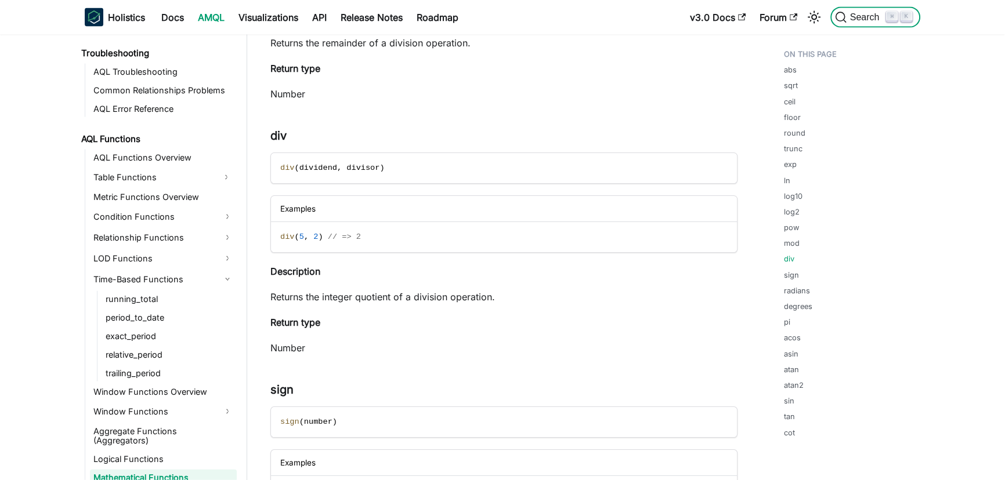
click at [862, 15] on span "Search" at bounding box center [866, 17] width 40 height 10
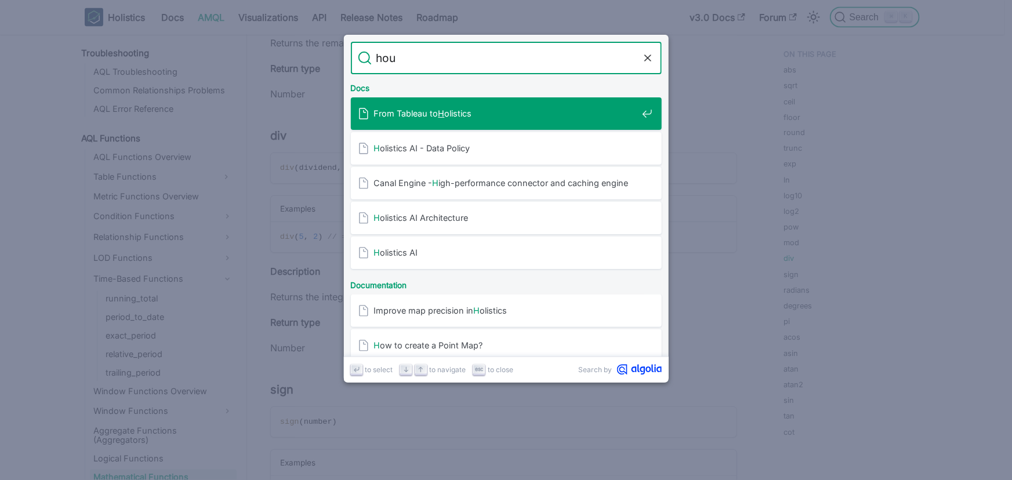
type input "hour"
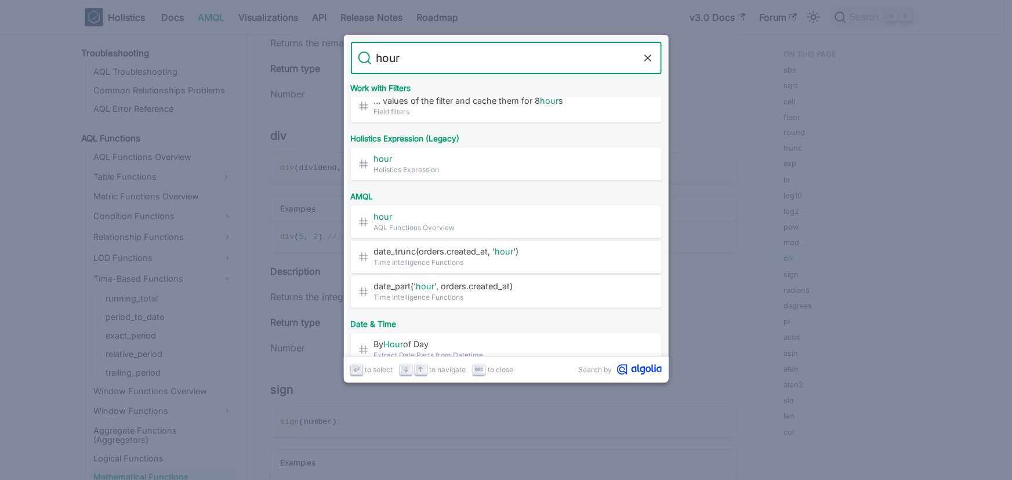
scroll to position [206, 0]
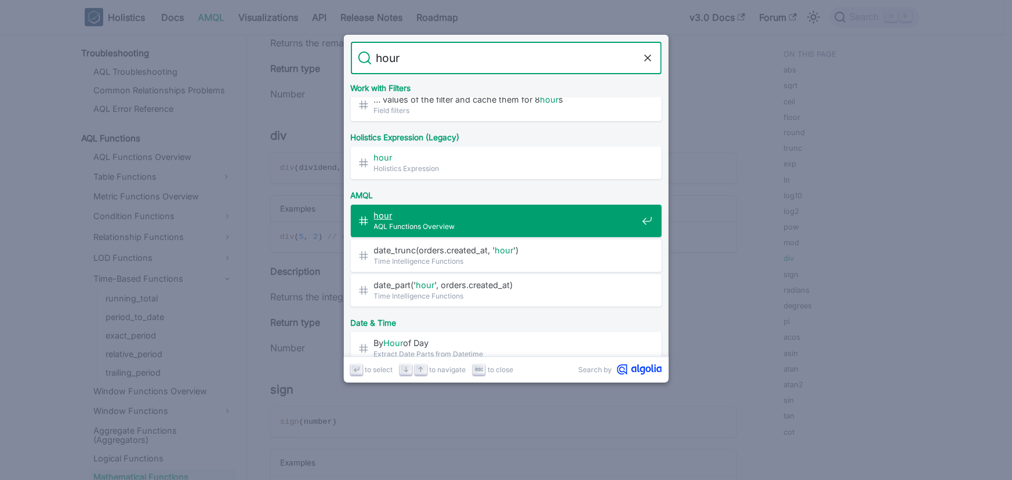
click at [520, 218] on span "hour" at bounding box center [505, 215] width 263 height 11
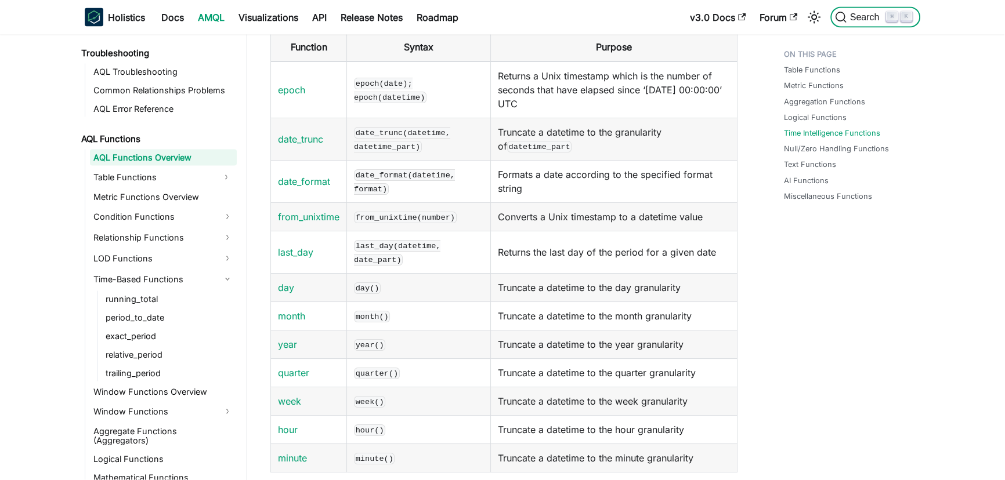
scroll to position [2894, 0]
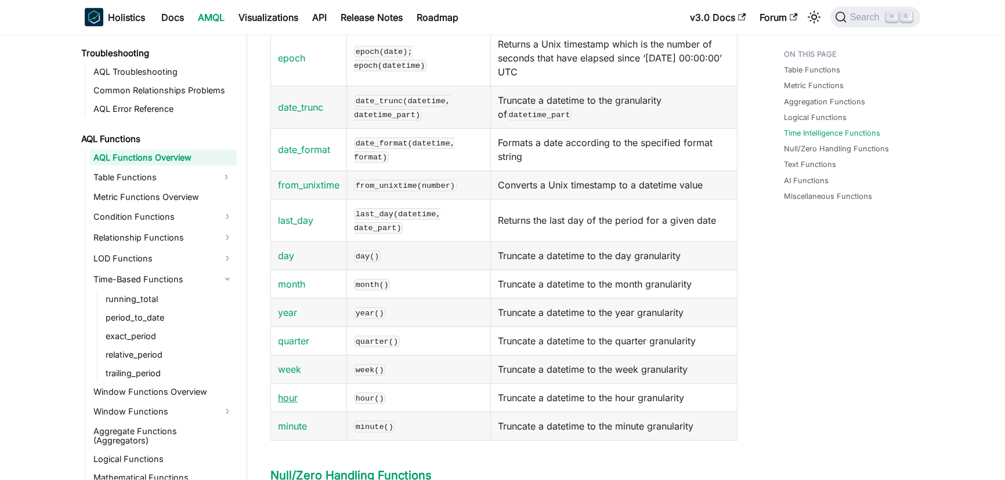
click at [286, 404] on link "hour" at bounding box center [288, 398] width 20 height 12
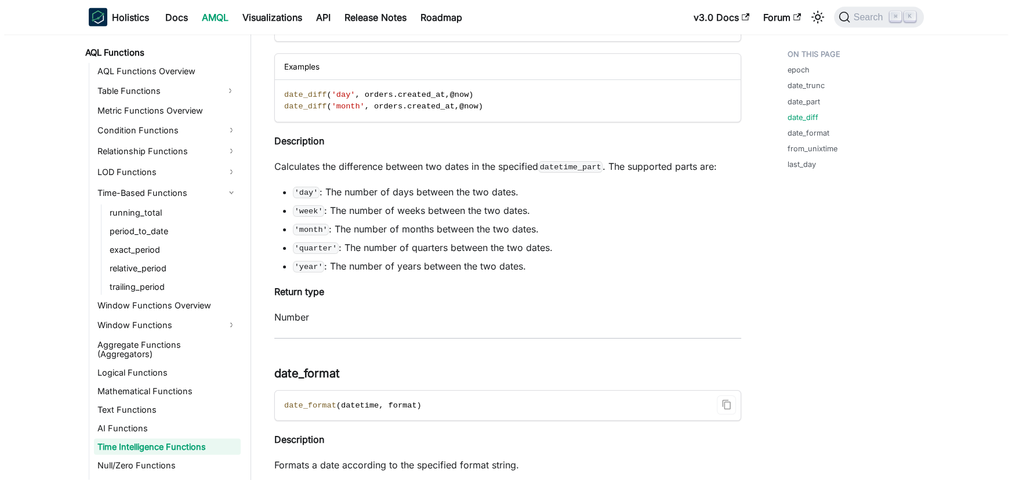
scroll to position [836, 0]
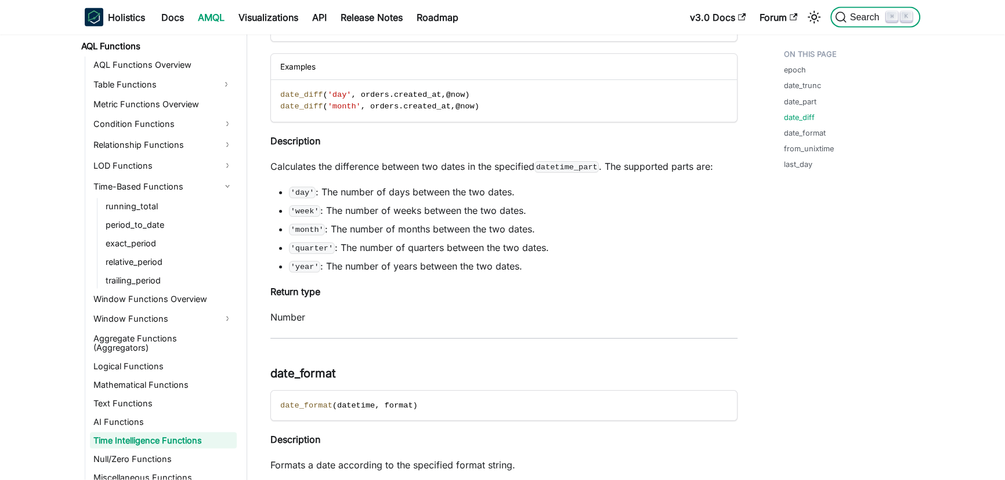
click at [866, 19] on span "Search" at bounding box center [866, 17] width 40 height 10
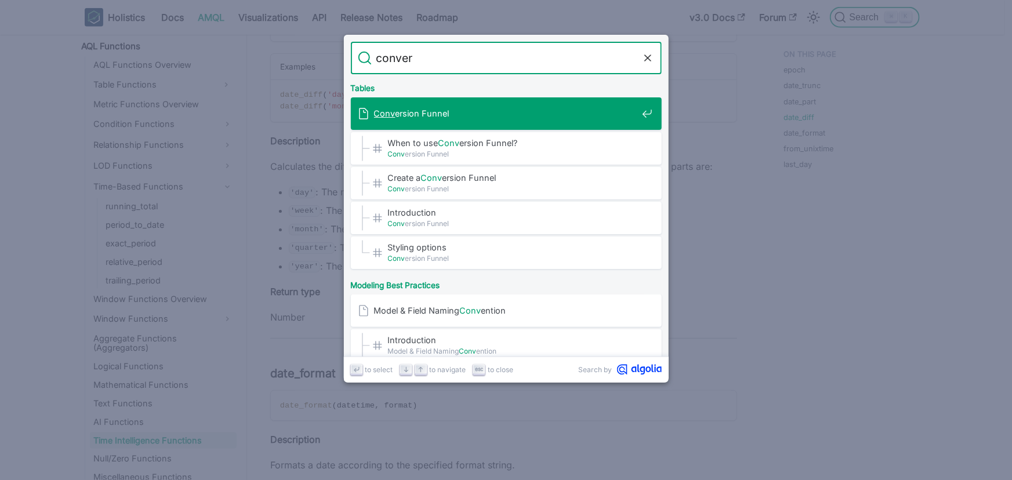
type input "convert"
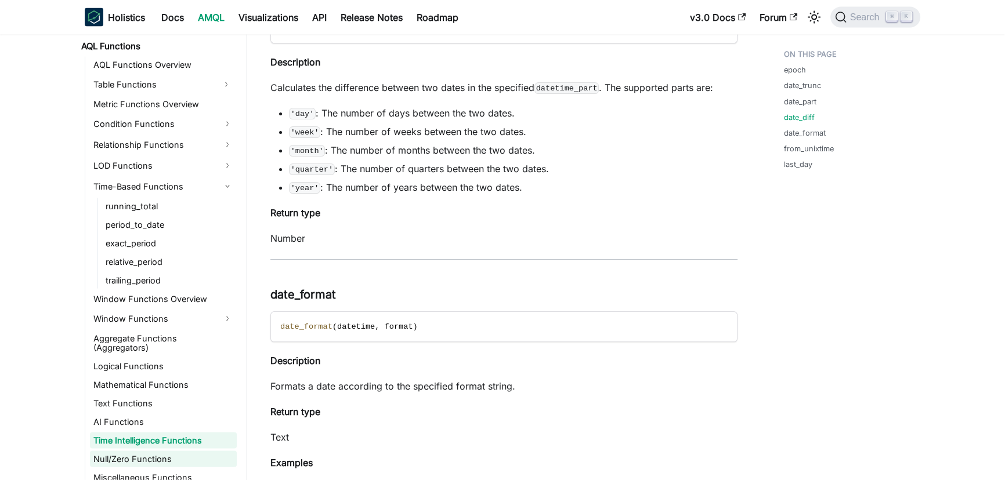
scroll to position [2981, 0]
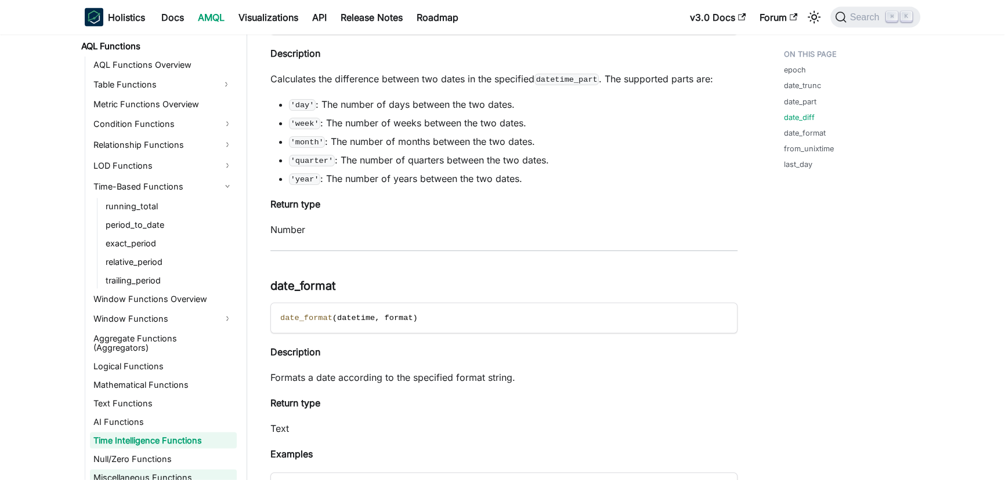
click at [172, 470] on link "Miscellaneous Functions" at bounding box center [163, 478] width 147 height 16
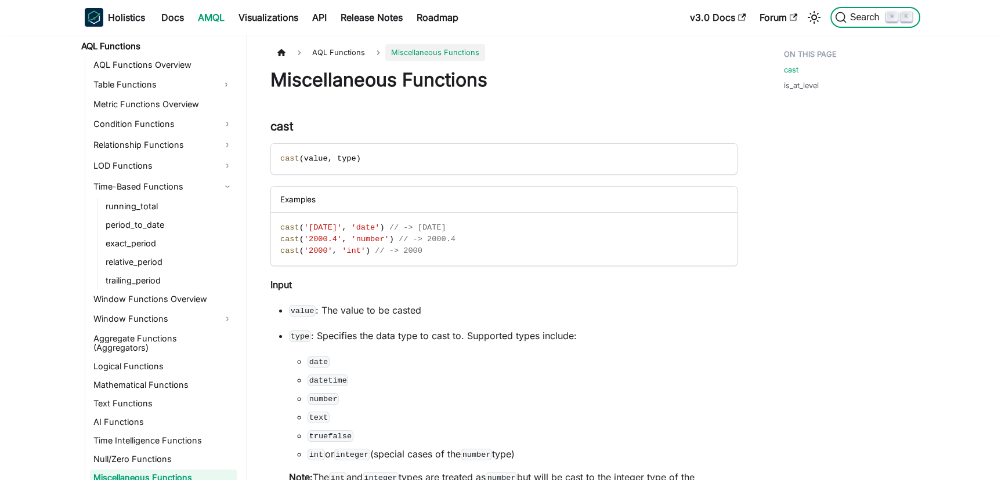
click at [855, 15] on span "Search" at bounding box center [866, 17] width 40 height 10
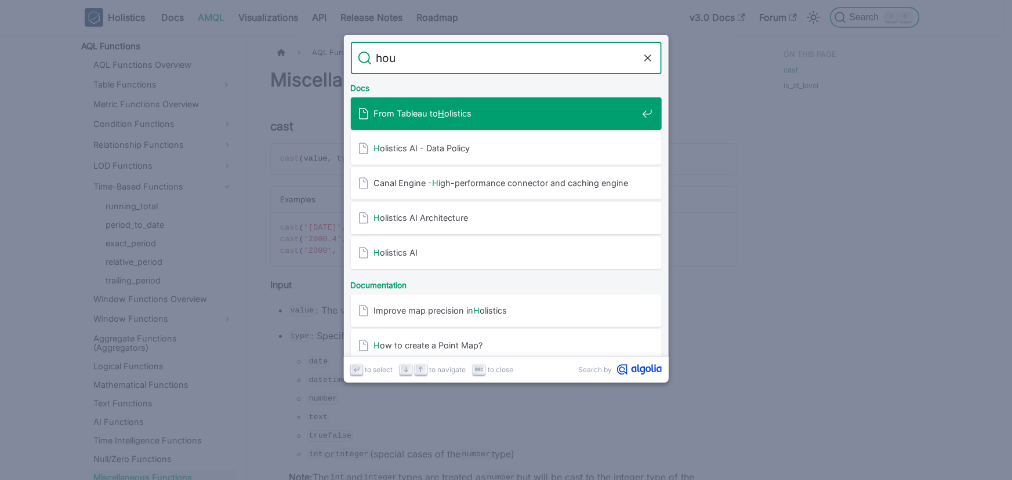
type input "hour"
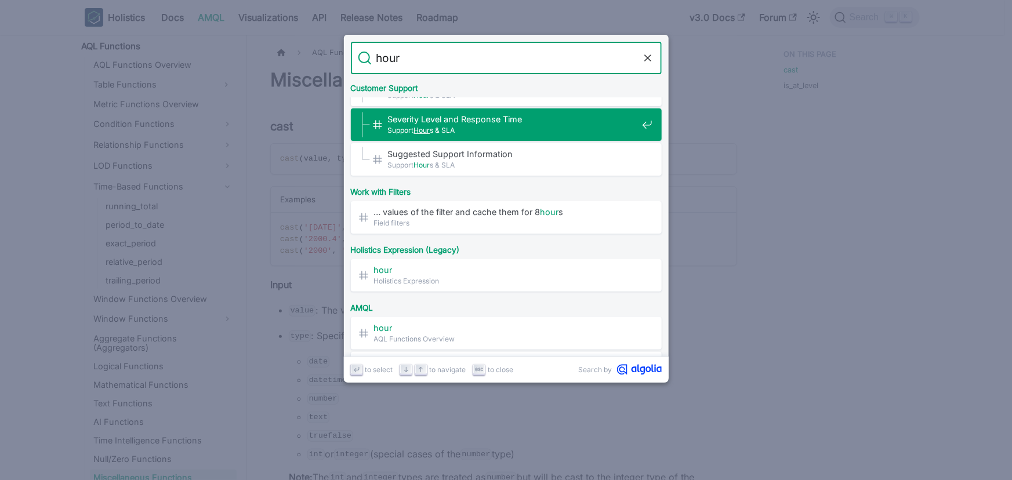
scroll to position [97, 0]
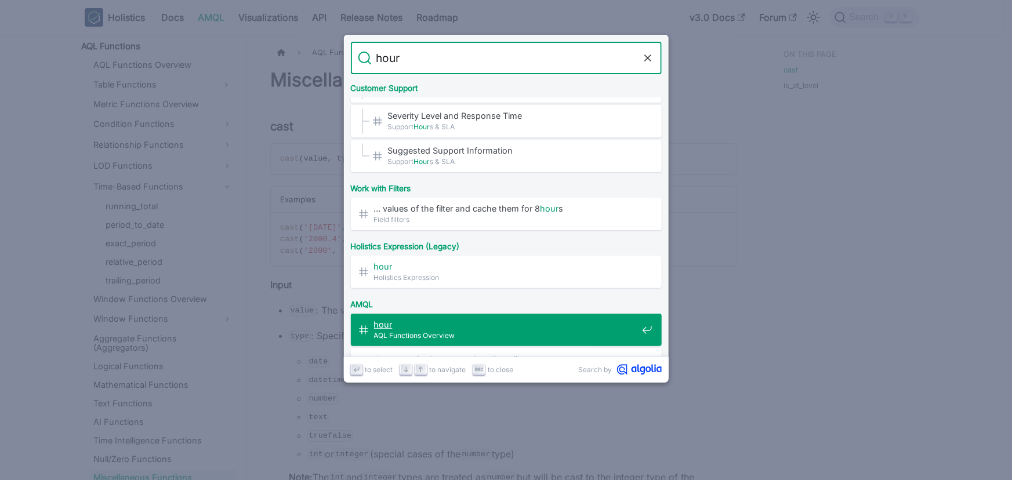
click at [461, 331] on span "AQL Functions Overview" at bounding box center [505, 335] width 263 height 11
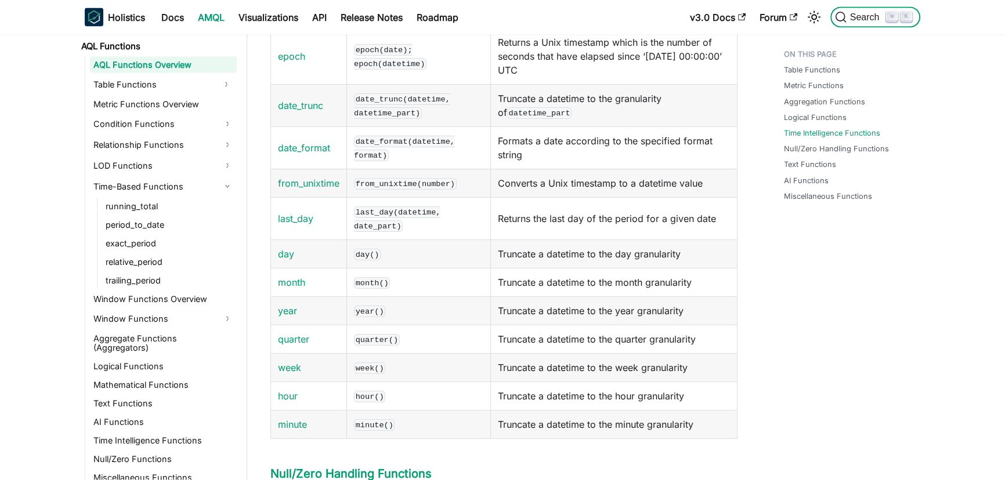
scroll to position [2897, 0]
click at [321, 152] on link "date_format" at bounding box center [304, 146] width 52 height 12
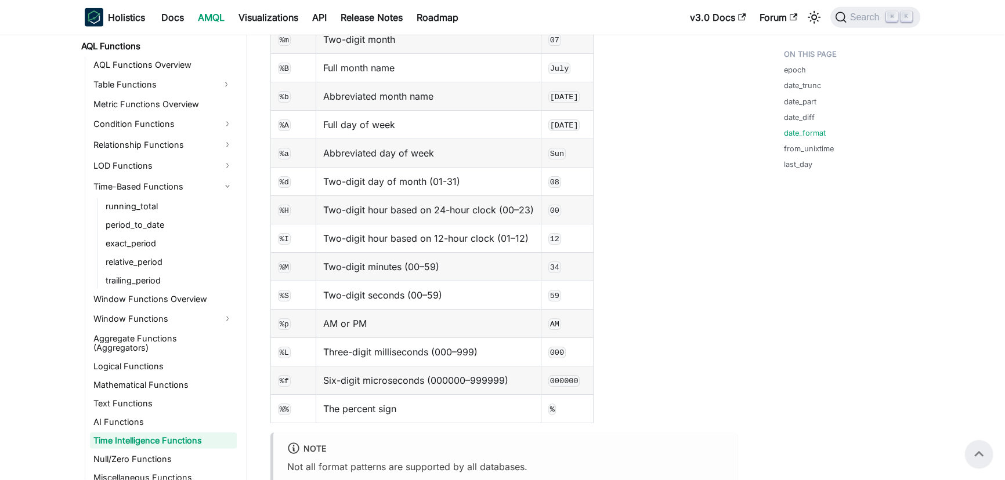
scroll to position [3843, 0]
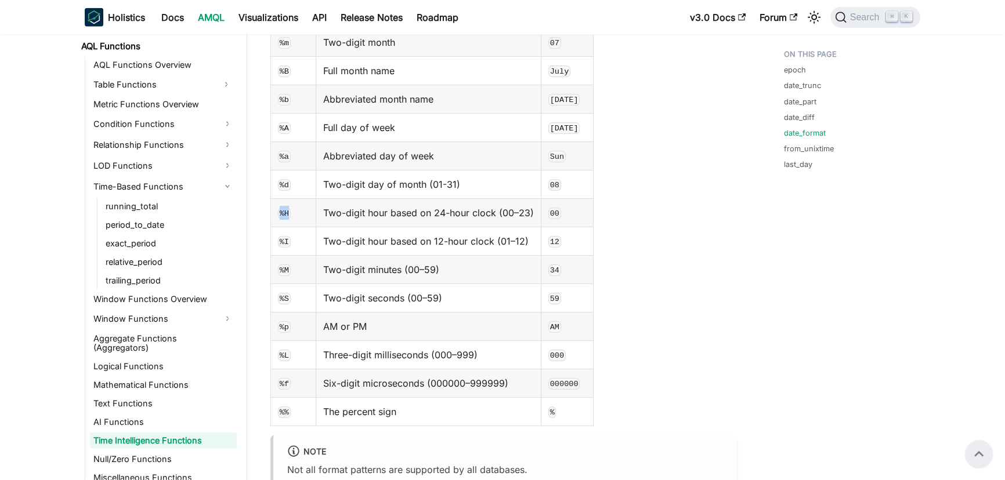
drag, startPoint x: 289, startPoint y: 208, endPoint x: 279, endPoint y: 207, distance: 9.9
click at [279, 208] on code "%H" at bounding box center [284, 214] width 13 height 12
copy code "%H"
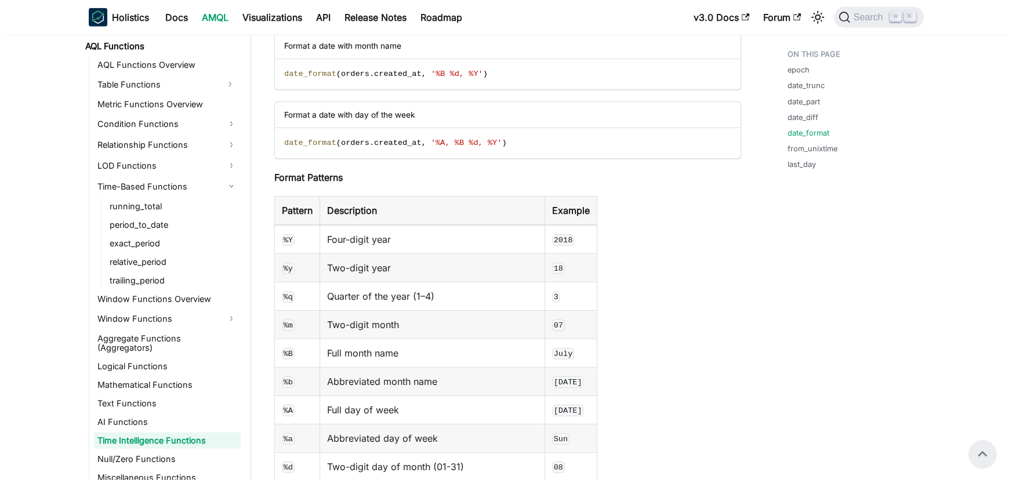
scroll to position [3533, 0]
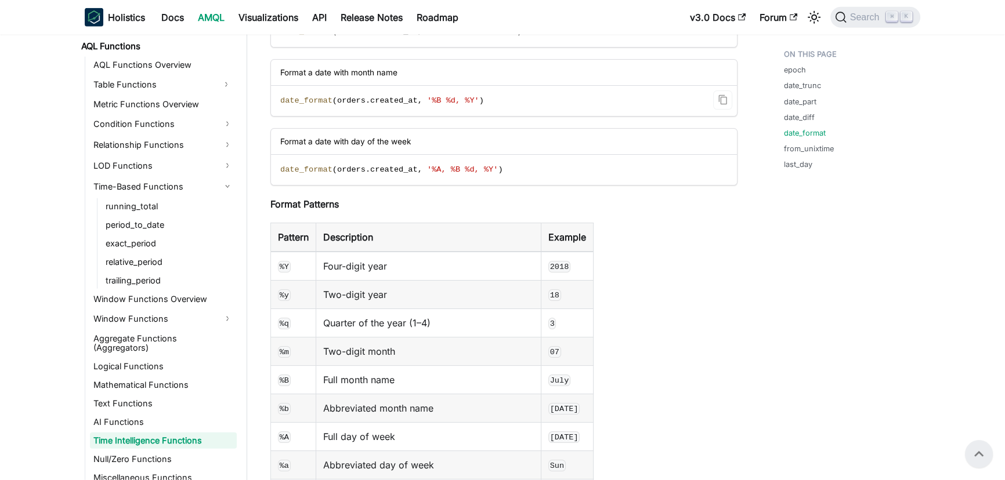
click at [298, 96] on span "date_format" at bounding box center [306, 100] width 52 height 9
copy span "date_format"
click at [861, 18] on span "Search" at bounding box center [866, 17] width 40 height 10
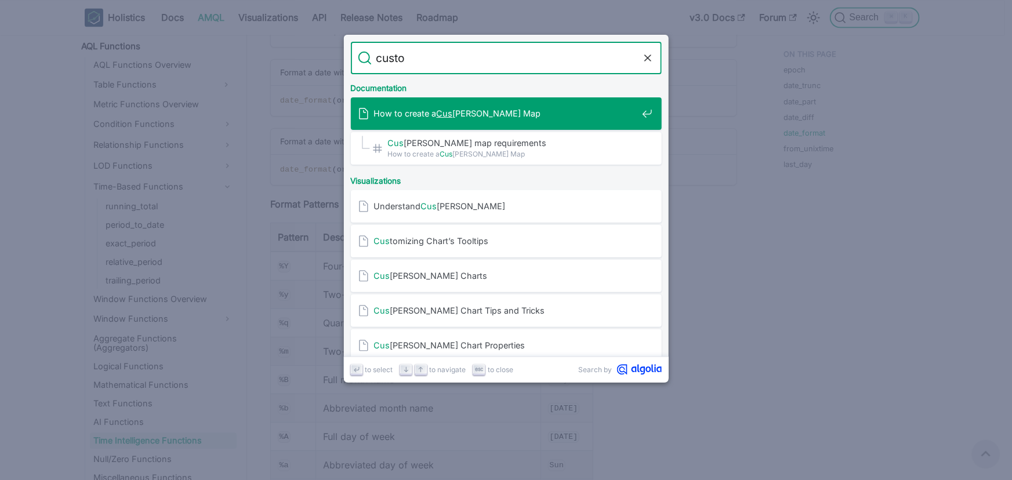
type input "custom"
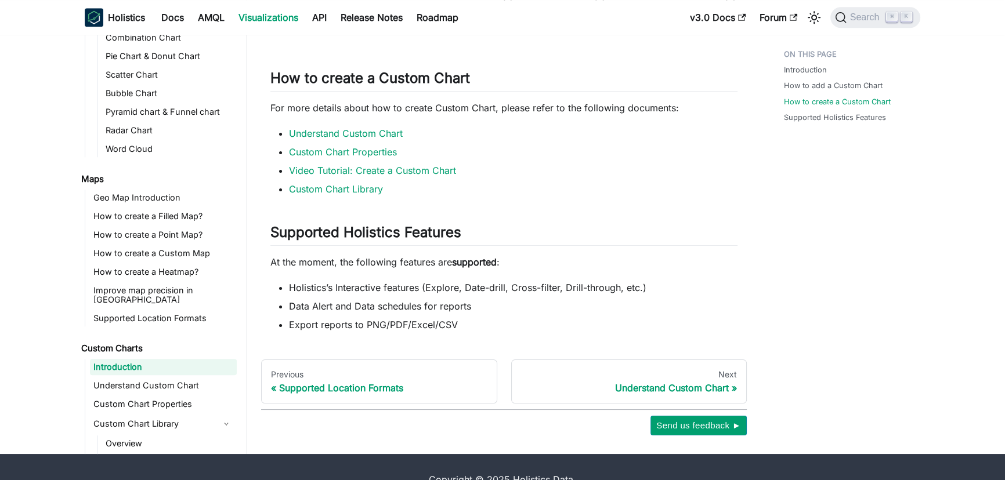
scroll to position [1374, 0]
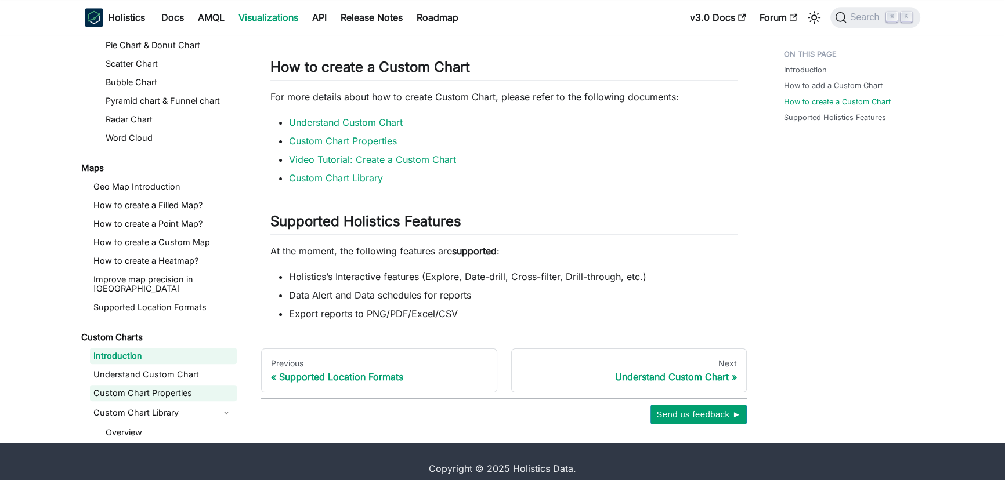
click at [161, 385] on link "Custom Chart Properties" at bounding box center [163, 393] width 147 height 16
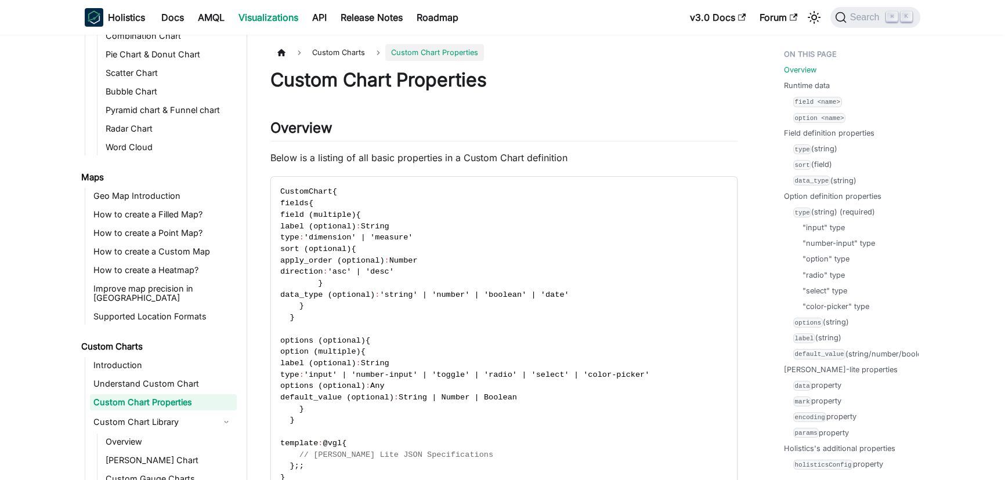
scroll to position [362, 0]
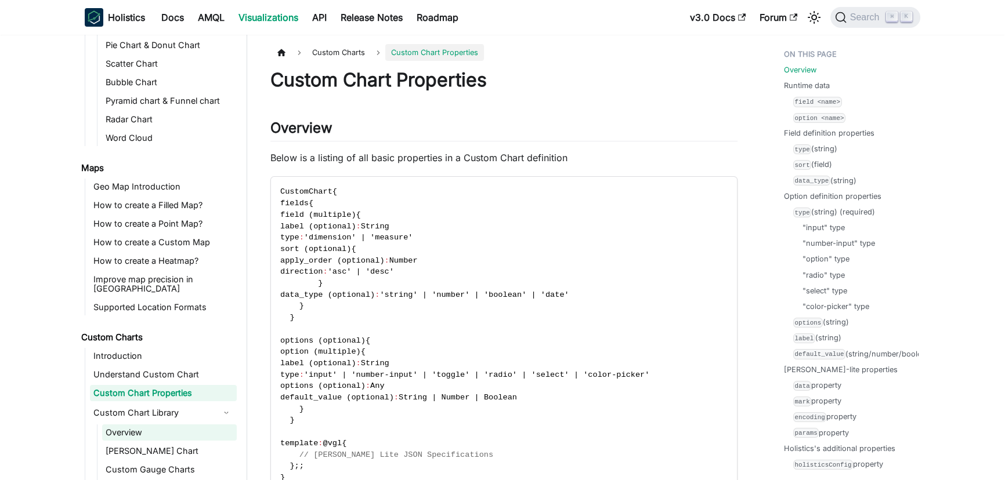
click at [138, 425] on link "Overview" at bounding box center [169, 433] width 135 height 16
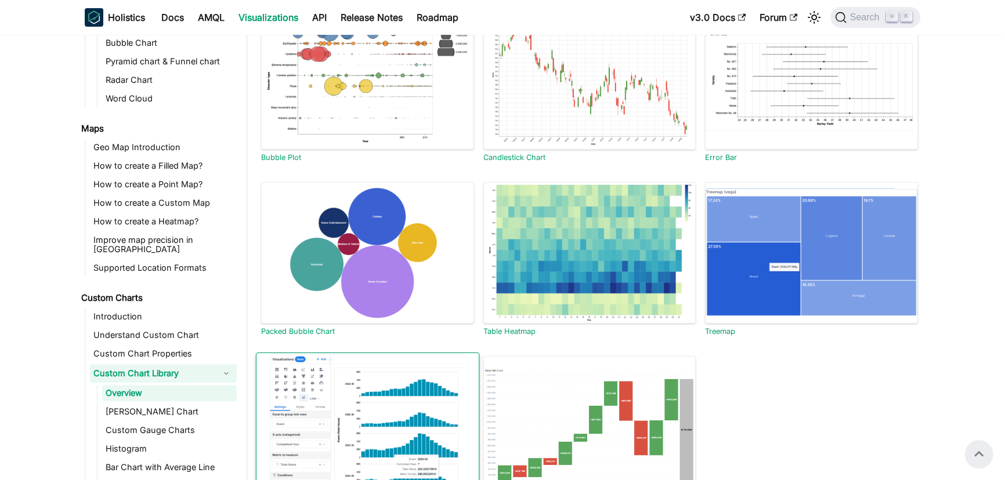
scroll to position [493, 0]
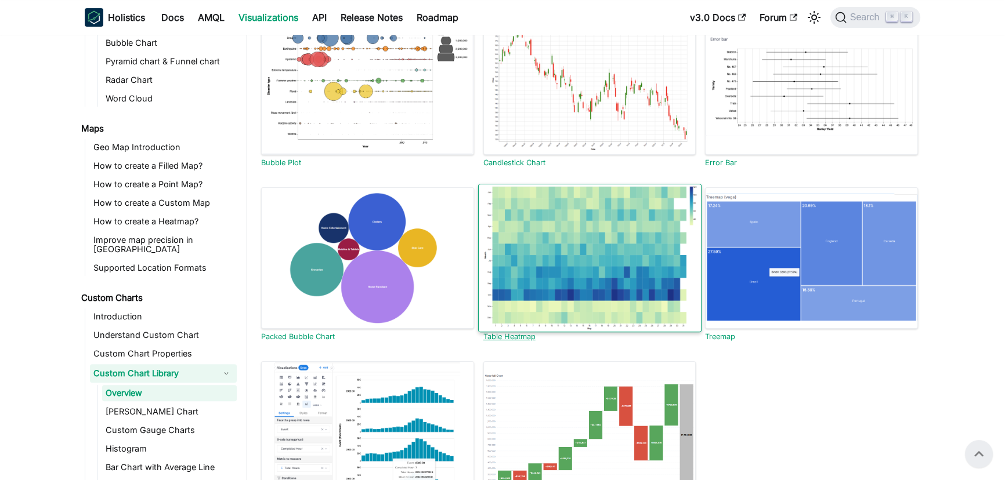
click at [614, 296] on div at bounding box center [588, 257] width 223 height 149
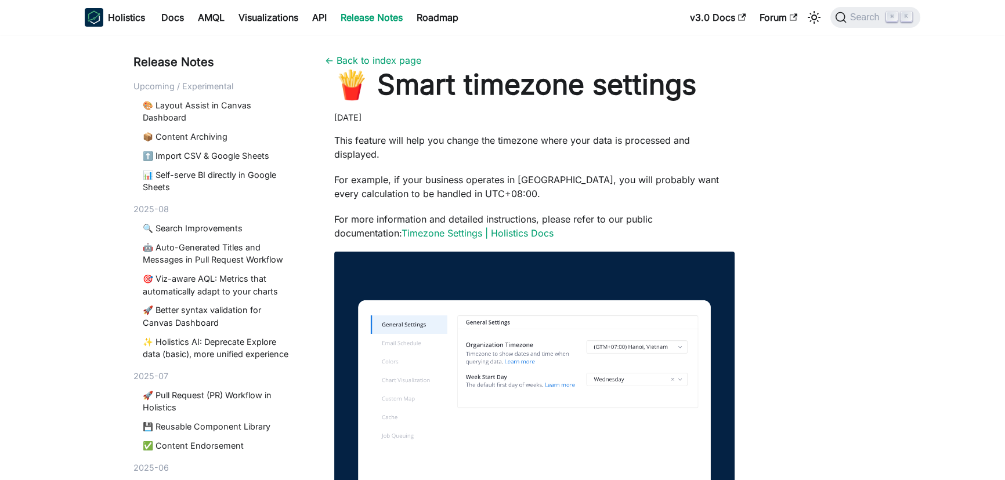
click at [803, 245] on div "Release Notes Upcoming / Experimental 🎨 Layout Assist in Canvas Dashboard 📦 Con…" at bounding box center [502, 352] width 766 height 598
